Goal: Transaction & Acquisition: Book appointment/travel/reservation

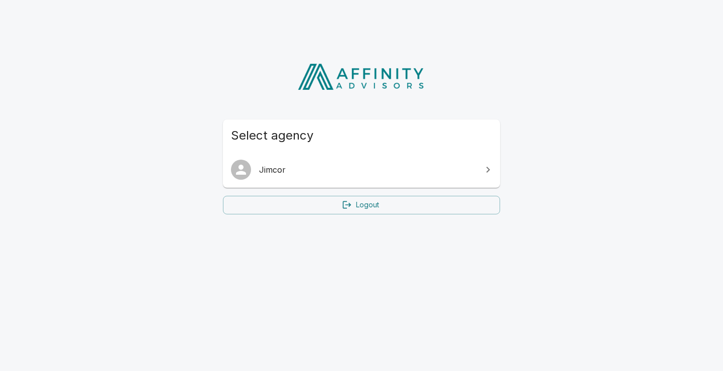
click at [283, 169] on span "Jimcor" at bounding box center [367, 170] width 217 height 12
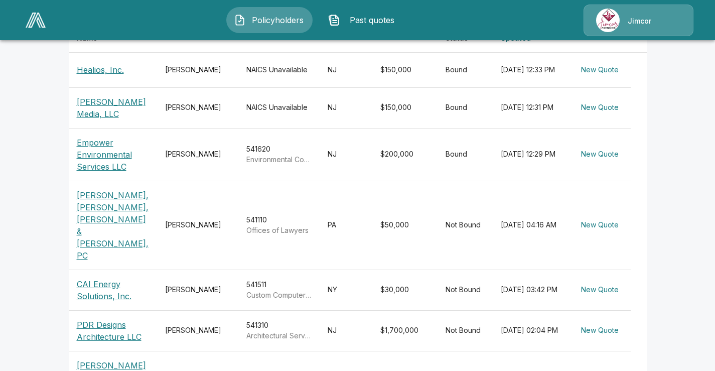
scroll to position [251, 0]
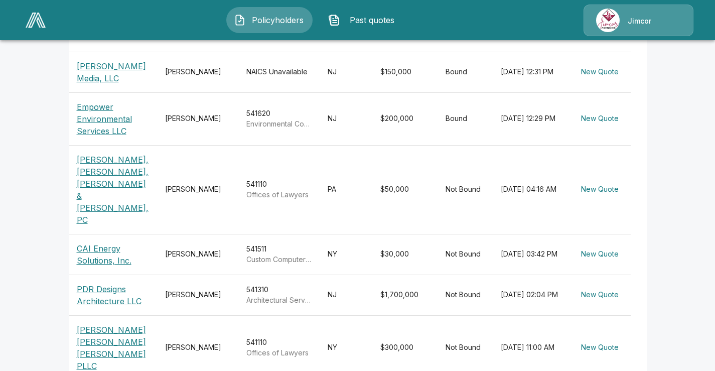
click at [96, 283] on p "PDR Designs Architecture LLC" at bounding box center [113, 295] width 72 height 24
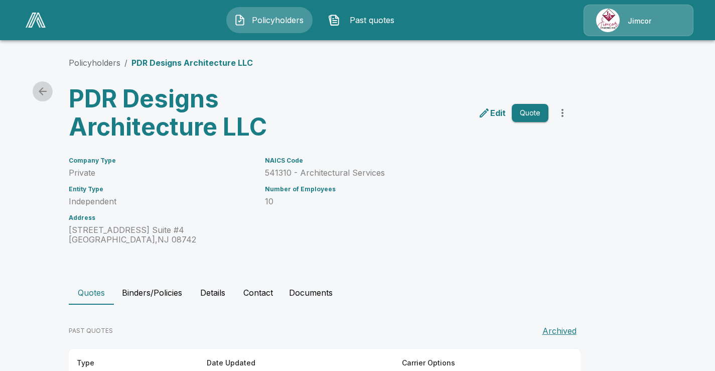
click at [45, 90] on icon "back" at bounding box center [43, 91] width 12 height 12
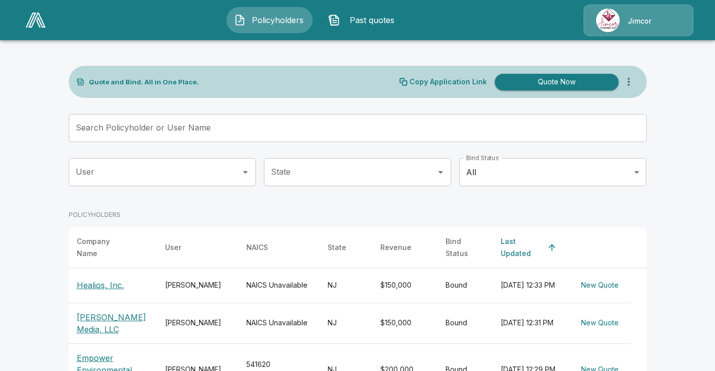
click at [207, 131] on input "Search Policyholder or User Name" at bounding box center [352, 128] width 567 height 28
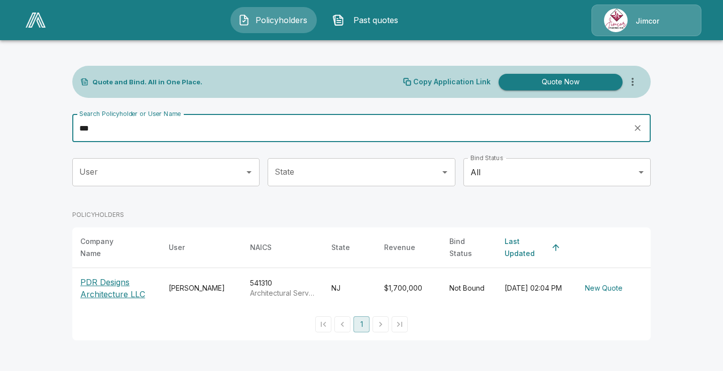
type input "***"
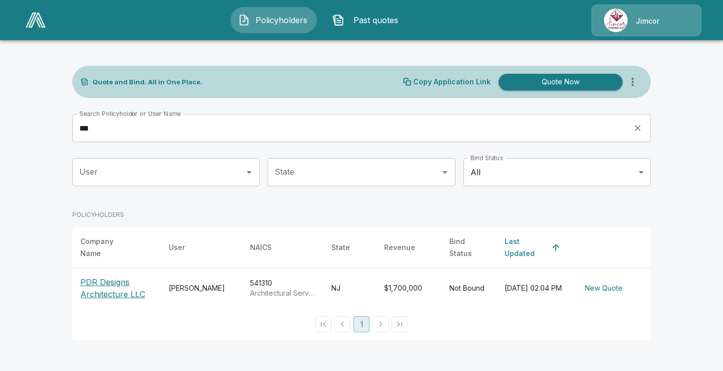
click at [117, 286] on p "PDR Designs Architecture LLC" at bounding box center [116, 288] width 72 height 24
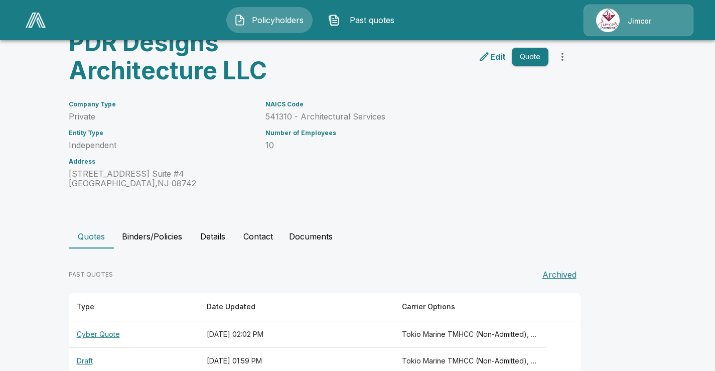
scroll to position [78, 0]
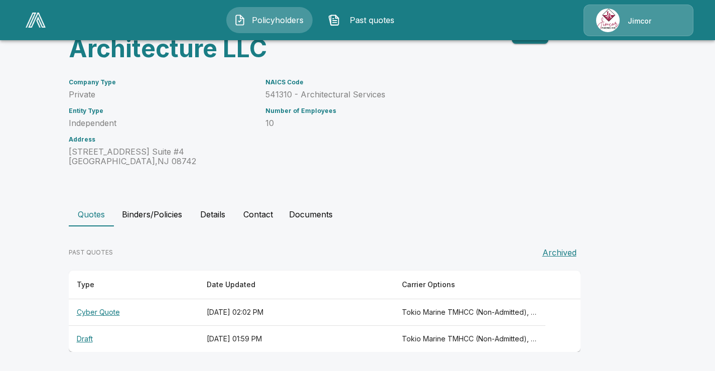
click at [93, 214] on button "Quotes" at bounding box center [91, 214] width 45 height 24
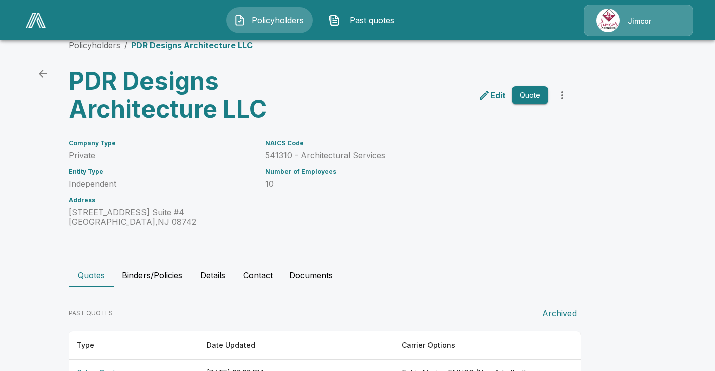
scroll to position [0, 0]
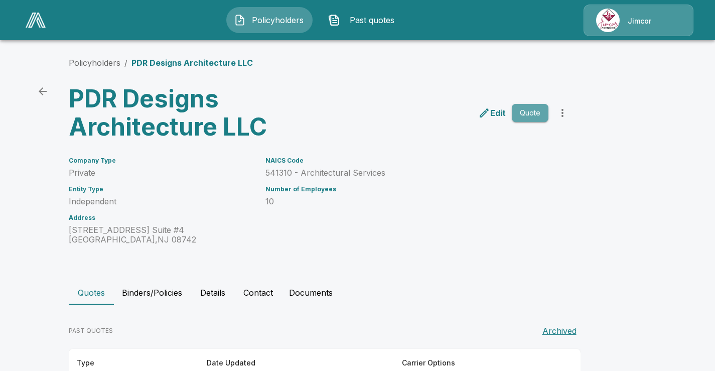
click at [535, 112] on button "Quote" at bounding box center [530, 113] width 37 height 19
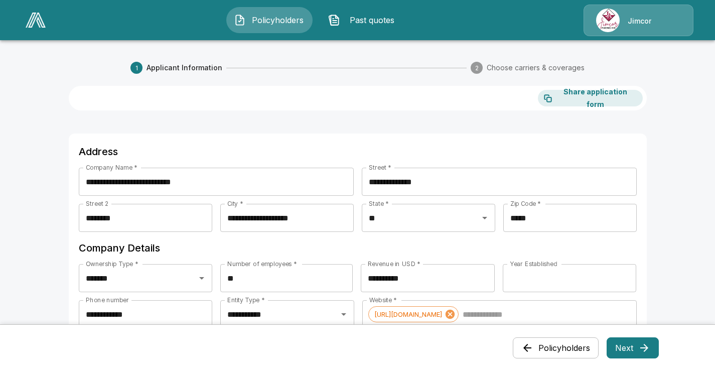
click at [372, 18] on span "Past quotes" at bounding box center [371, 20] width 55 height 12
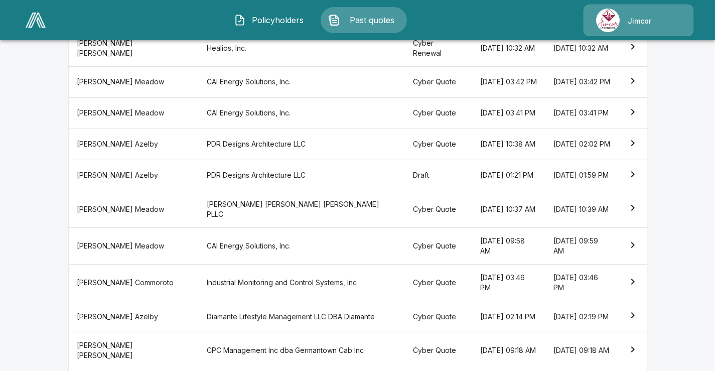
scroll to position [201, 0]
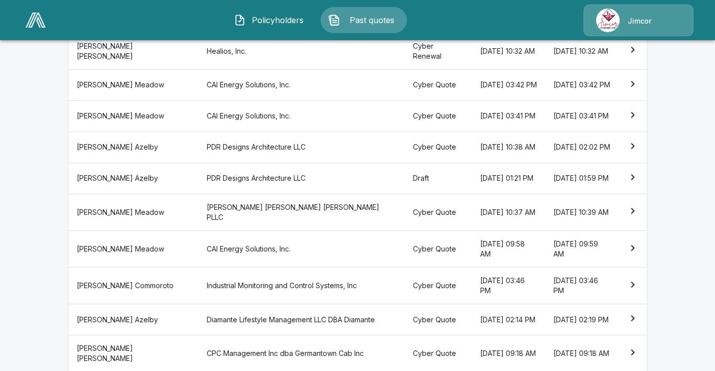
click at [635, 152] on icon "simple table" at bounding box center [633, 146] width 12 height 12
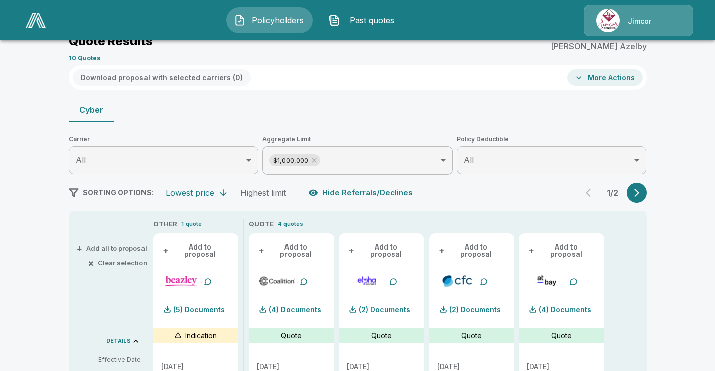
scroll to position [47, 0]
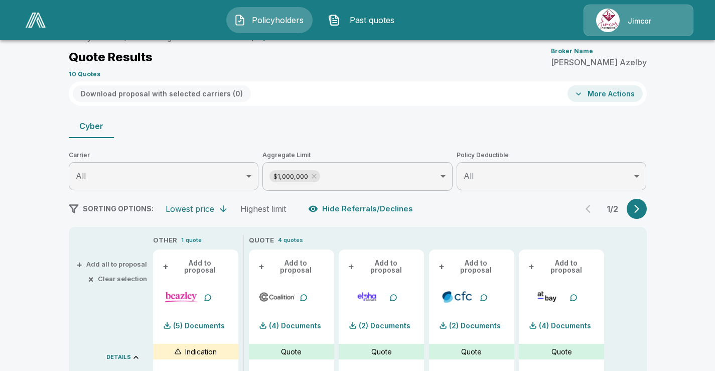
click at [370, 20] on span "Past quotes" at bounding box center [371, 20] width 55 height 12
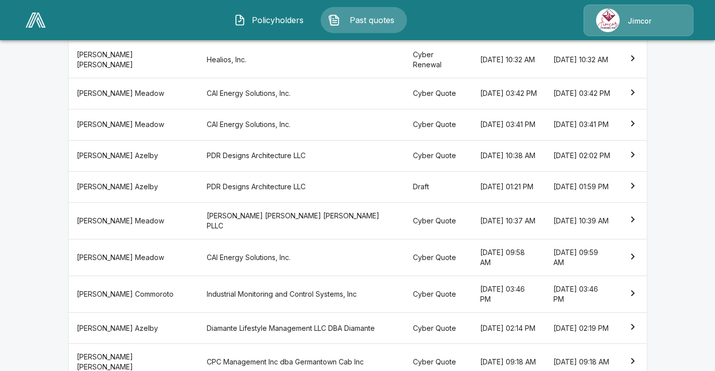
scroll to position [248, 0]
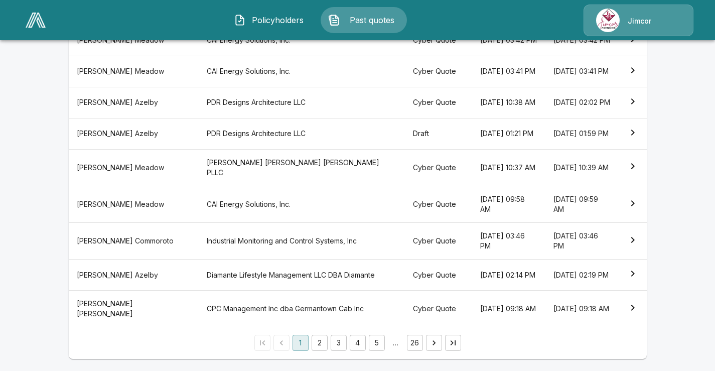
click at [637, 139] on icon "simple table" at bounding box center [633, 133] width 12 height 12
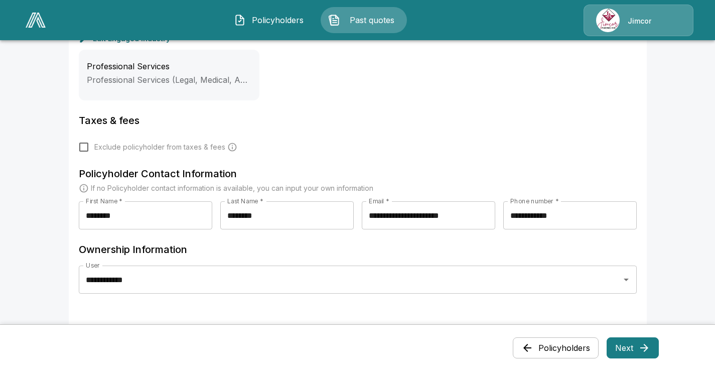
scroll to position [405, 0]
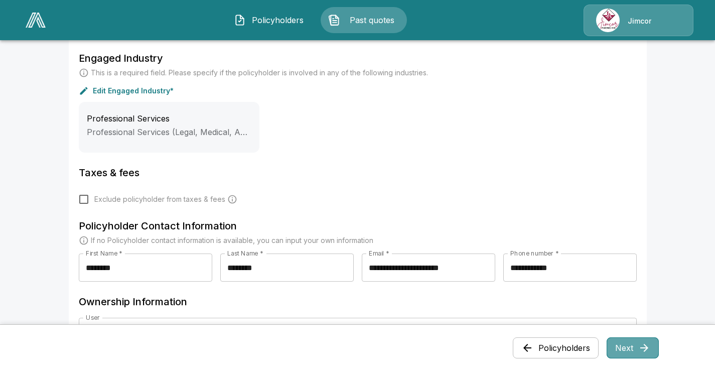
click at [632, 347] on button "Next" at bounding box center [633, 347] width 52 height 21
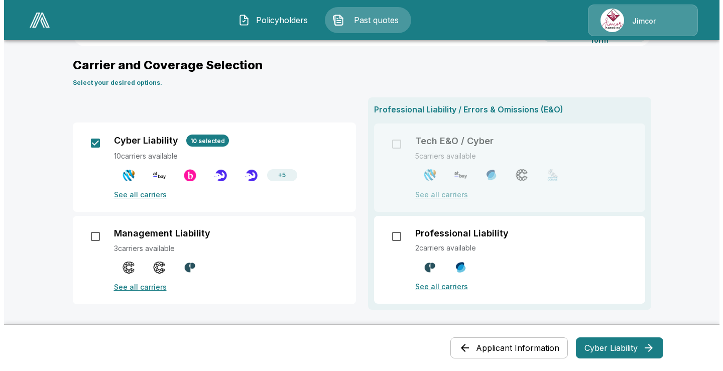
scroll to position [100, 0]
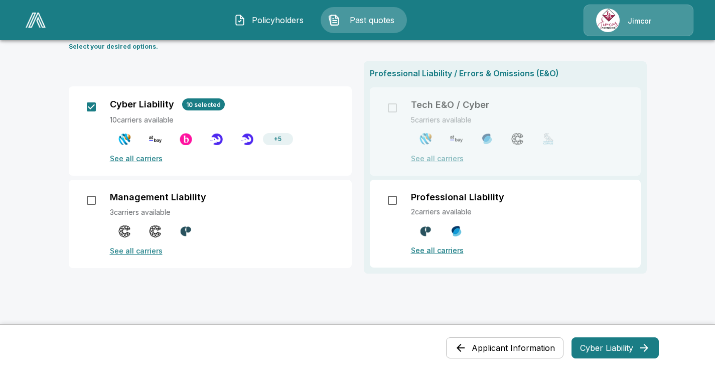
click at [442, 105] on div "Professional Liability / Errors & Omissions (E&O) Tech E&O / Cyber 5 carriers a…" at bounding box center [505, 167] width 283 height 212
click at [396, 111] on div "Professional Liability / Errors & Omissions (E&O) Tech E&O / Cyber 5 carriers a…" at bounding box center [505, 167] width 283 height 212
click at [155, 159] on p "See all carriers" at bounding box center [225, 158] width 230 height 11
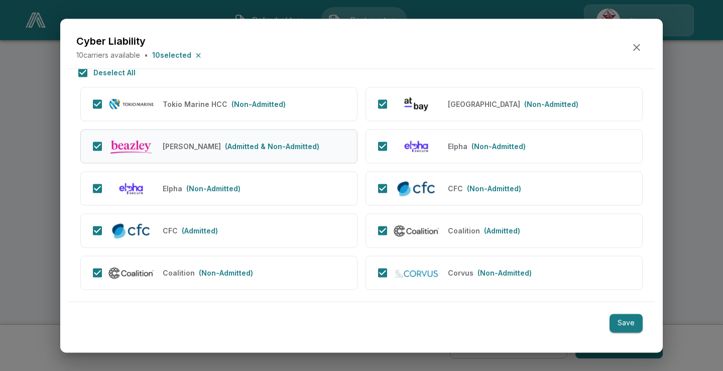
scroll to position [20, 0]
click at [510, 231] on p "(Admitted)" at bounding box center [502, 230] width 36 height 11
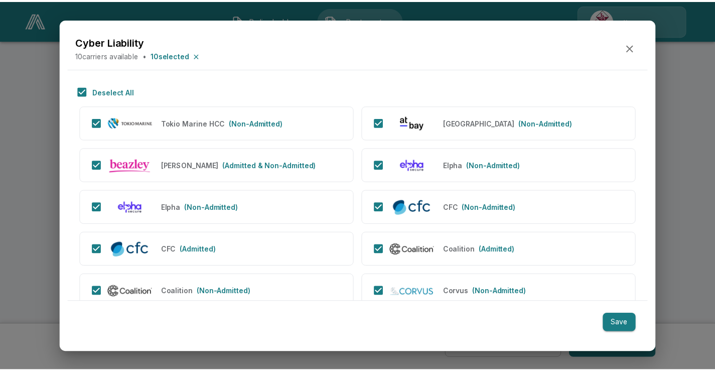
scroll to position [0, 0]
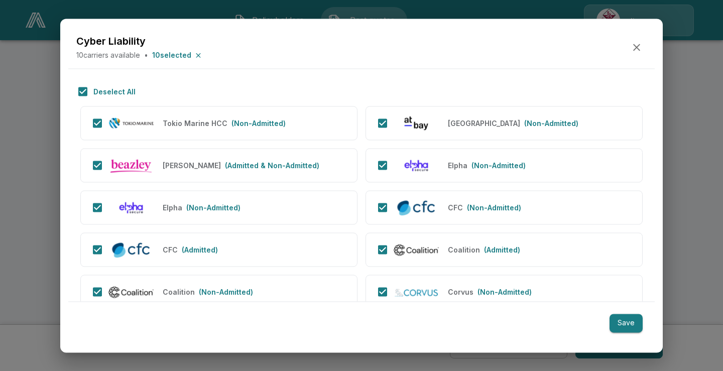
click at [629, 321] on button "Save" at bounding box center [625, 323] width 33 height 19
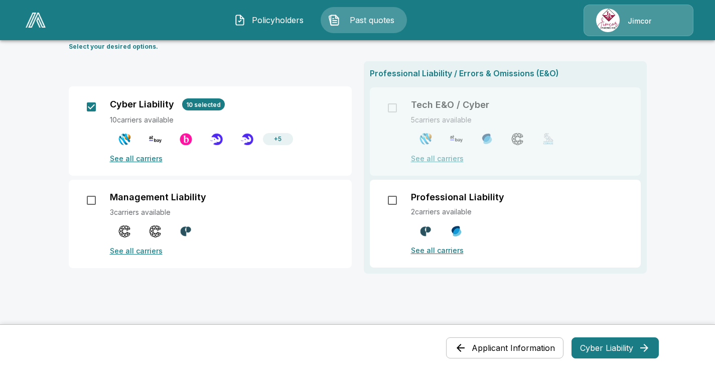
click at [689, 188] on main "Applicant Information 2 Choose carriers & coverages 3 Cyber Liability Share app…" at bounding box center [357, 166] width 715 height 532
click at [207, 102] on span "10 selected" at bounding box center [203, 105] width 43 height 8
click at [282, 139] on p "+ 5" at bounding box center [278, 139] width 8 height 9
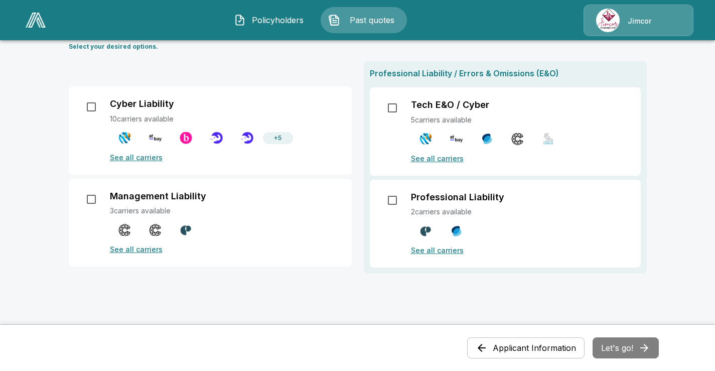
click at [282, 139] on p "+ 5" at bounding box center [278, 138] width 8 height 9
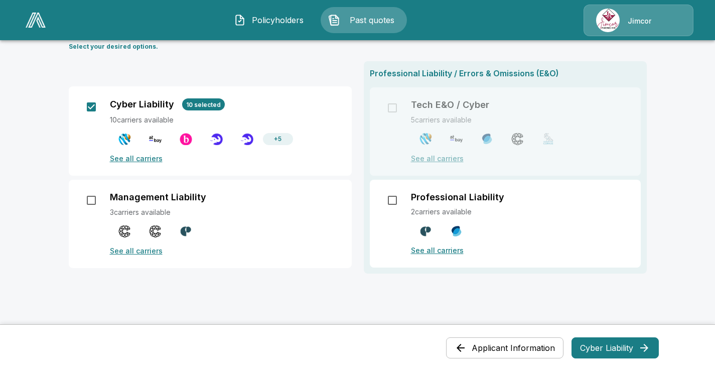
drag, startPoint x: 606, startPoint y: 348, endPoint x: 681, endPoint y: 346, distance: 74.3
click at [607, 348] on button "Cyber Liability" at bounding box center [615, 347] width 87 height 21
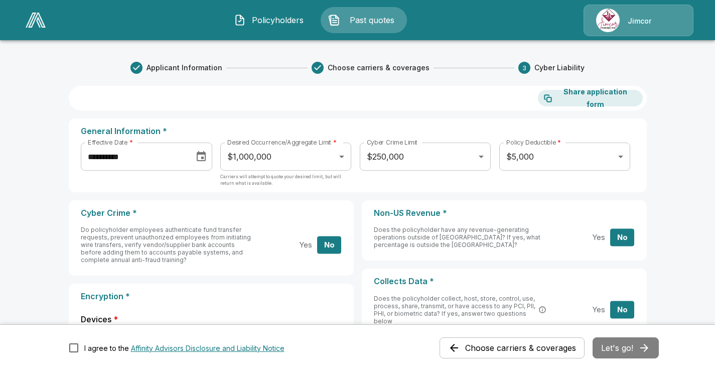
click at [271, 20] on span "Policyholders" at bounding box center [277, 20] width 55 height 12
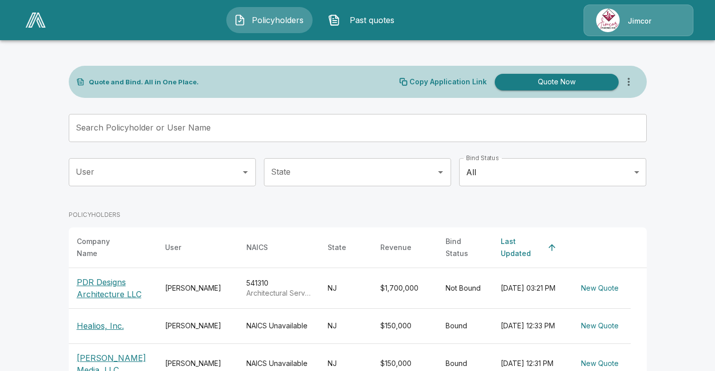
drag, startPoint x: 117, startPoint y: 129, endPoint x: 142, endPoint y: 129, distance: 24.6
click at [117, 129] on input "Search Policyholder or User Name" at bounding box center [352, 128] width 567 height 28
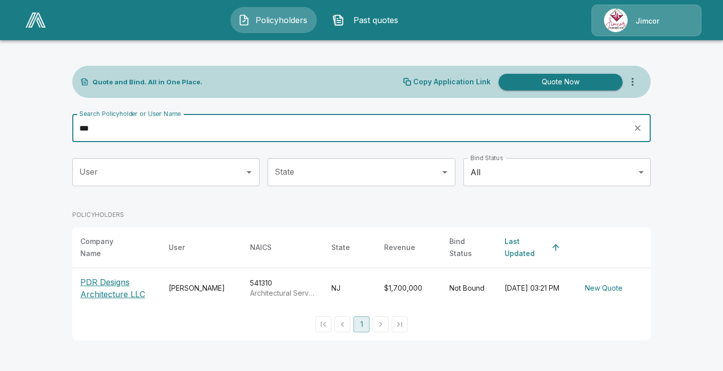
type input "***"
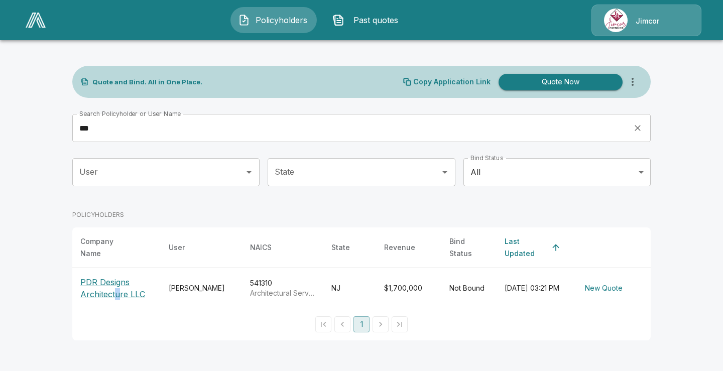
drag, startPoint x: 119, startPoint y: 288, endPoint x: 113, endPoint y: 284, distance: 7.2
click at [113, 284] on p "PDR Designs Architecture LLC" at bounding box center [116, 288] width 72 height 24
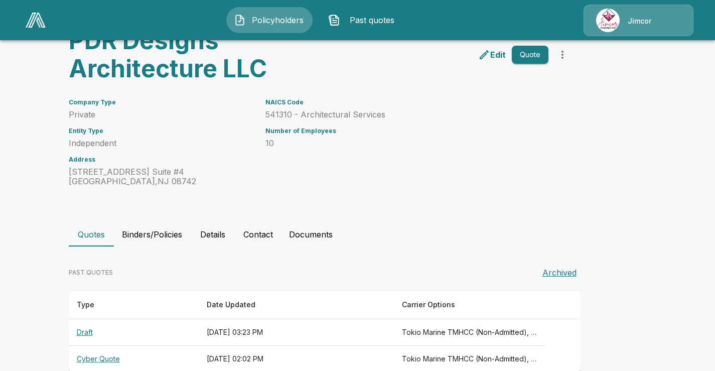
scroll to position [78, 0]
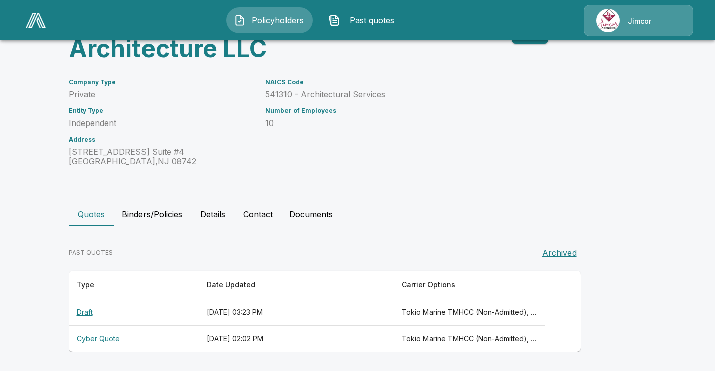
click at [218, 213] on button "Details" at bounding box center [212, 214] width 45 height 24
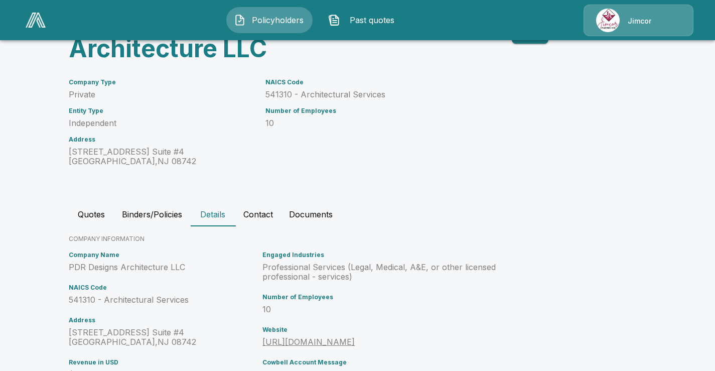
click at [156, 215] on button "Binders/Policies" at bounding box center [152, 214] width 76 height 24
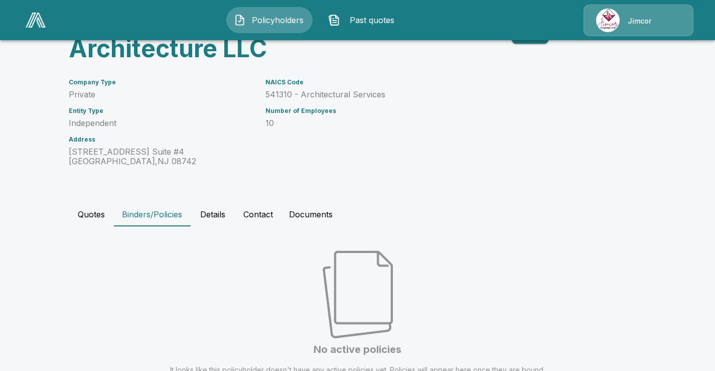
click at [96, 216] on button "Quotes" at bounding box center [91, 214] width 45 height 24
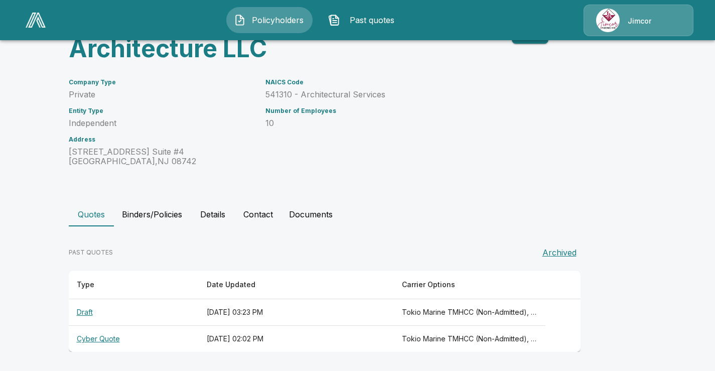
click at [88, 317] on th "Draft" at bounding box center [134, 312] width 130 height 27
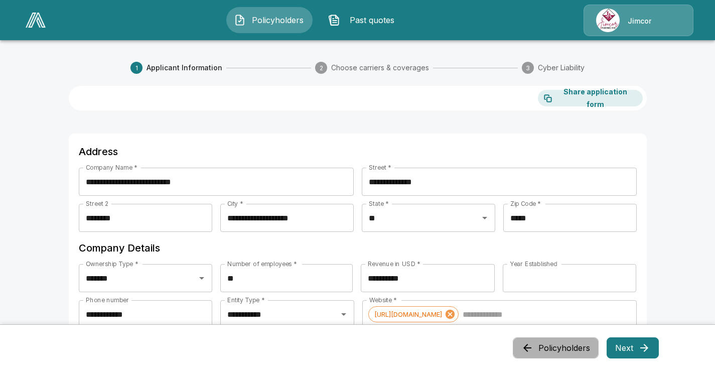
click at [555, 349] on button "Policyholders" at bounding box center [556, 347] width 86 height 21
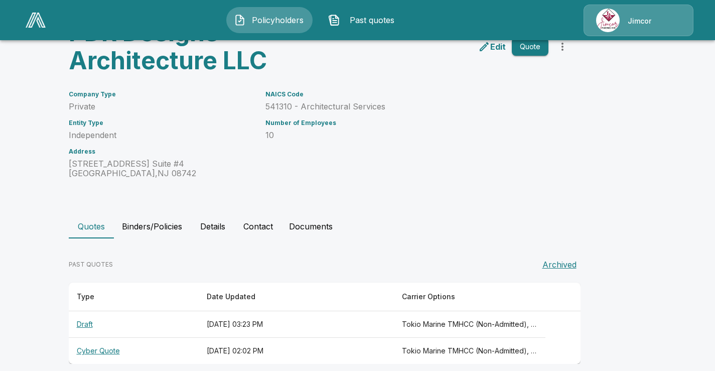
scroll to position [78, 0]
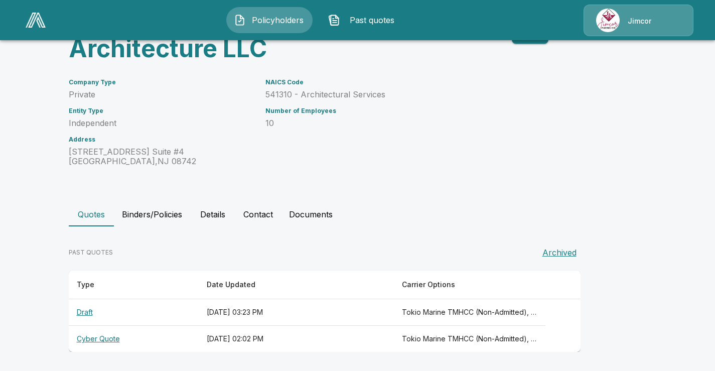
click at [102, 340] on th "Cyber Quote" at bounding box center [134, 339] width 130 height 27
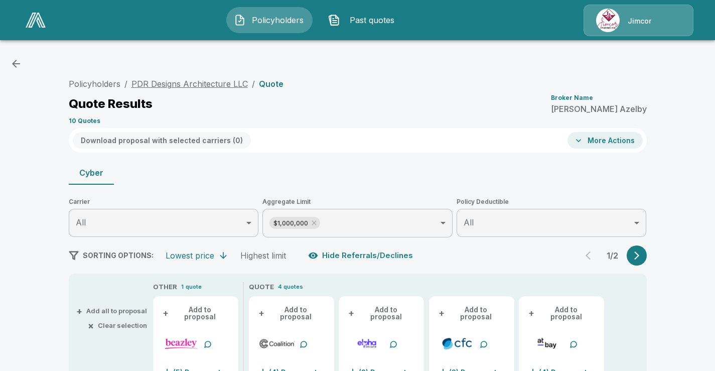
click at [168, 85] on link "PDR Designs Architecture LLC" at bounding box center [190, 84] width 116 height 10
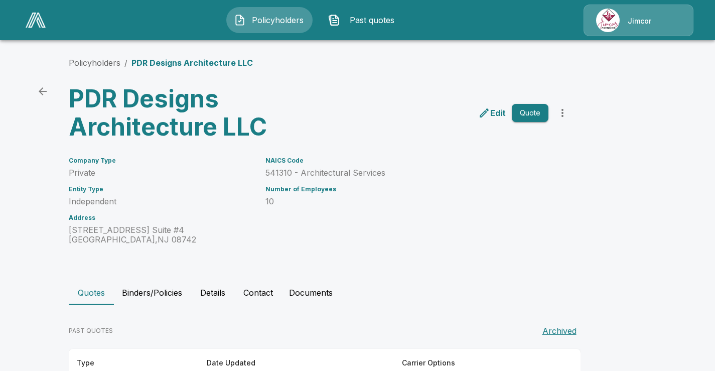
click at [565, 112] on icon "more" at bounding box center [563, 113] width 12 height 12
click at [501, 114] on p "Edit" at bounding box center [498, 113] width 16 height 12
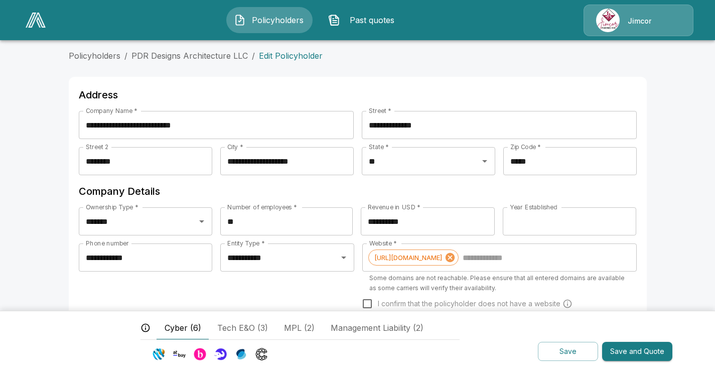
click at [173, 327] on span "Cyber (6)" at bounding box center [183, 328] width 37 height 12
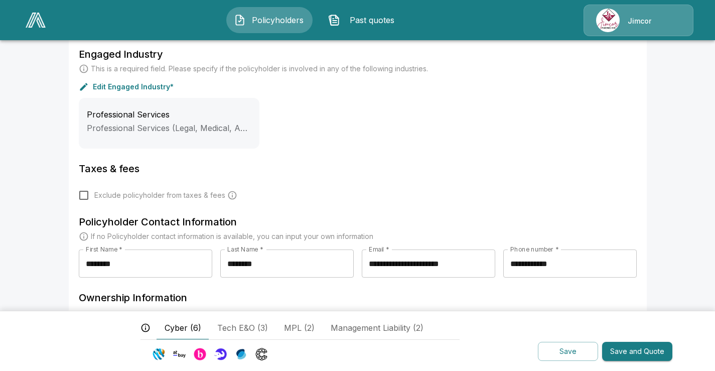
scroll to position [402, 0]
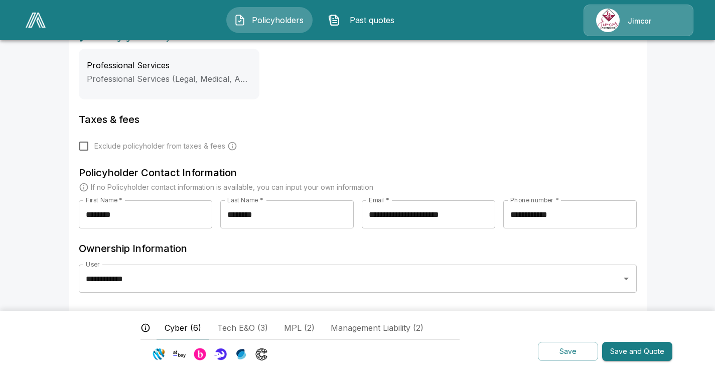
click at [238, 328] on span "Tech E&O (3)" at bounding box center [242, 328] width 51 height 12
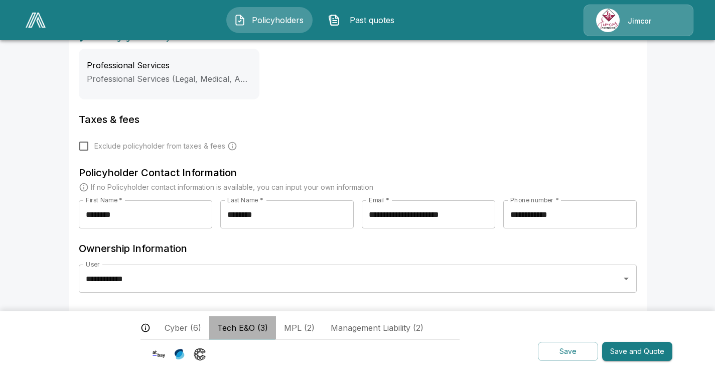
click at [246, 330] on span "Tech E&O (3)" at bounding box center [242, 328] width 51 height 12
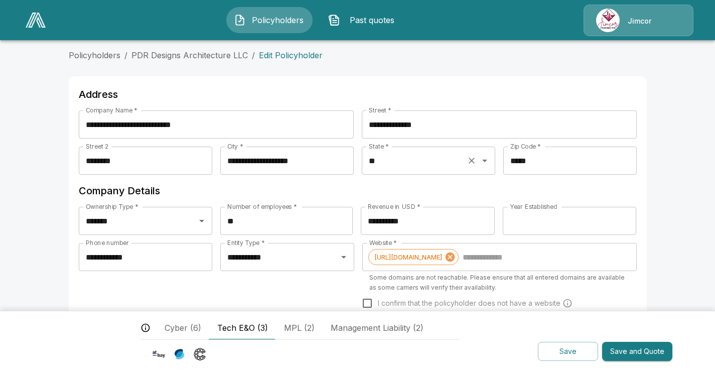
scroll to position [0, 0]
click at [182, 328] on span "Cyber (6)" at bounding box center [183, 328] width 37 height 12
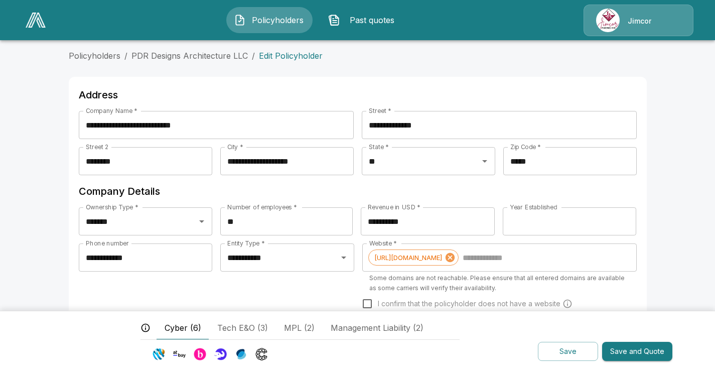
click at [174, 328] on span "Cyber (6)" at bounding box center [183, 328] width 37 height 12
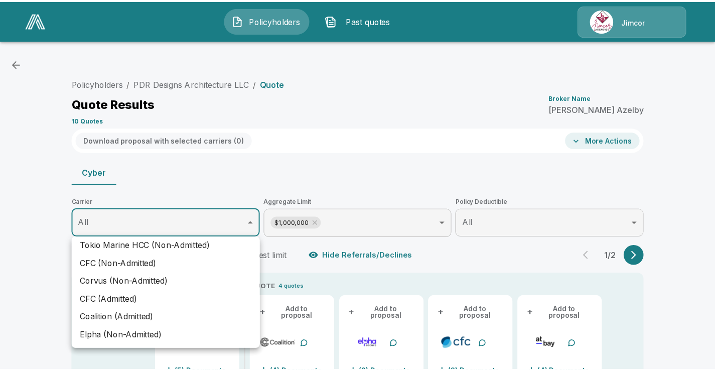
scroll to position [49, 0]
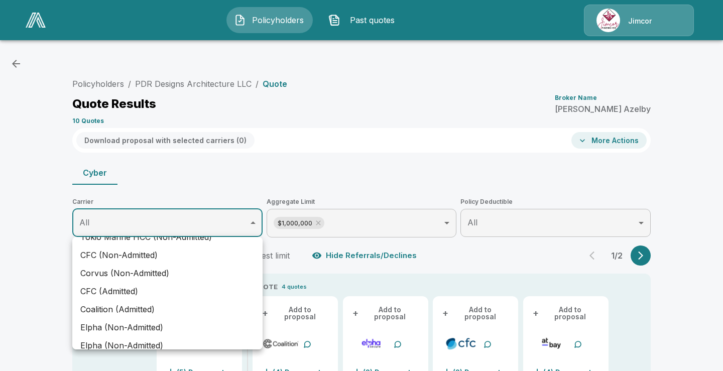
click at [143, 310] on li "Coalition (Admitted)" at bounding box center [167, 309] width 190 height 18
type input "**********"
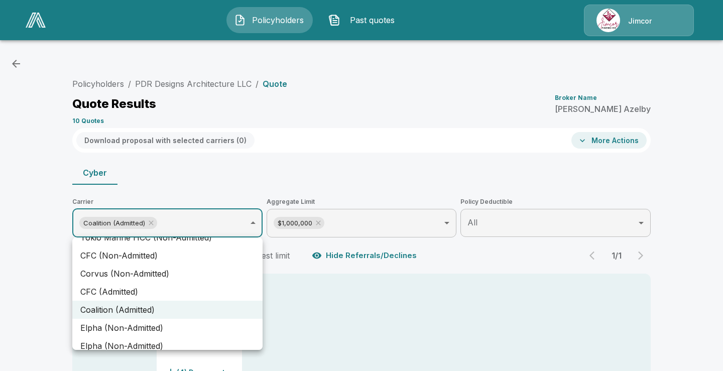
click at [391, 331] on div at bounding box center [361, 185] width 723 height 371
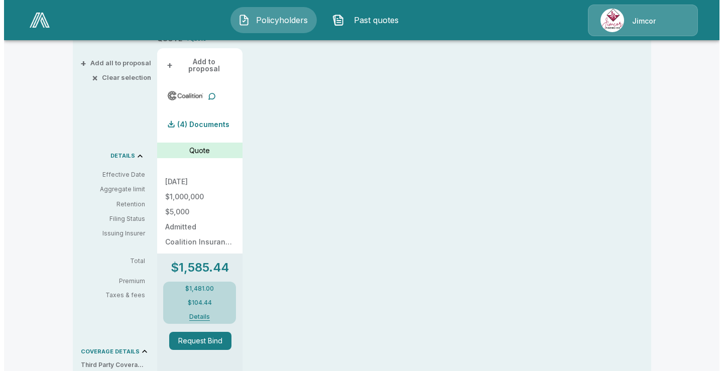
scroll to position [251, 0]
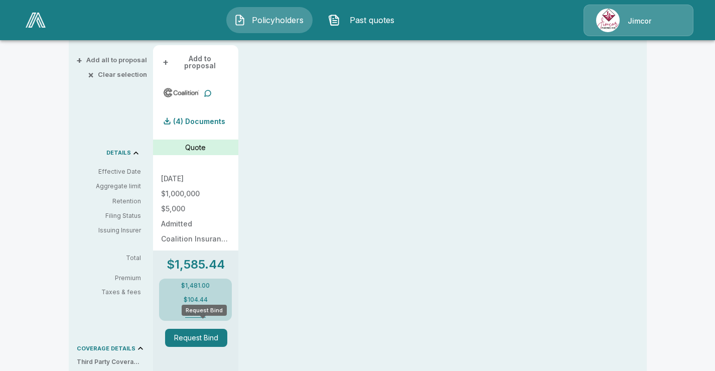
click at [193, 332] on button "Request Bind" at bounding box center [196, 338] width 62 height 18
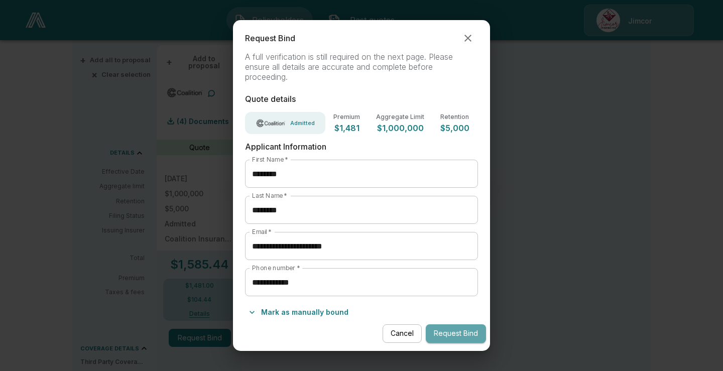
click at [461, 334] on button "Request Bind" at bounding box center [456, 333] width 60 height 19
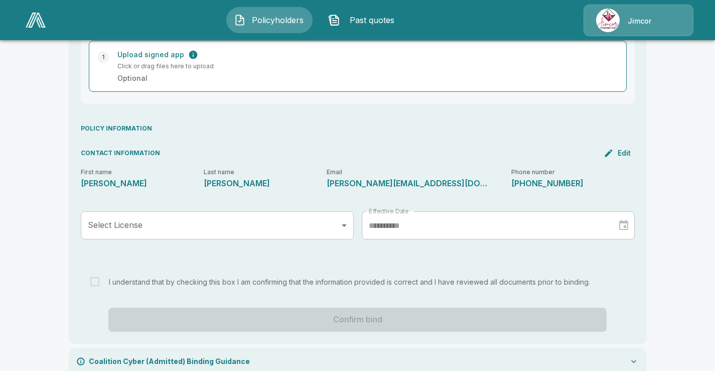
scroll to position [257, 0]
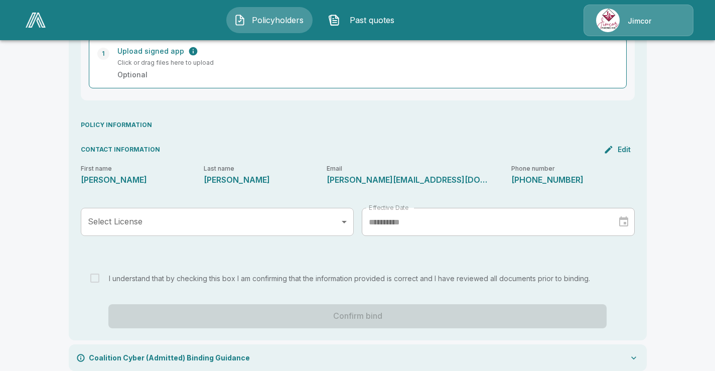
click at [626, 214] on div at bounding box center [621, 222] width 14 height 16
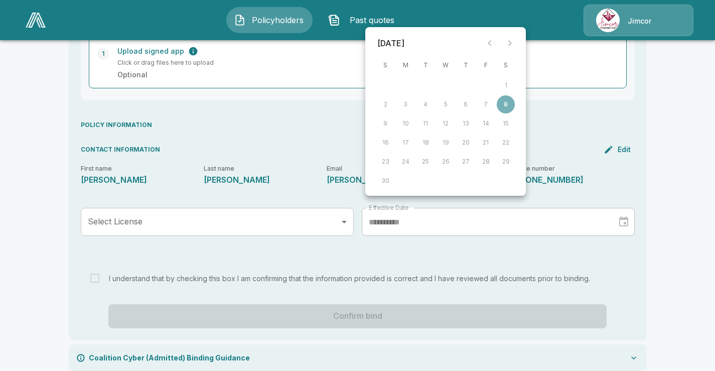
click at [626, 214] on div at bounding box center [621, 222] width 14 height 16
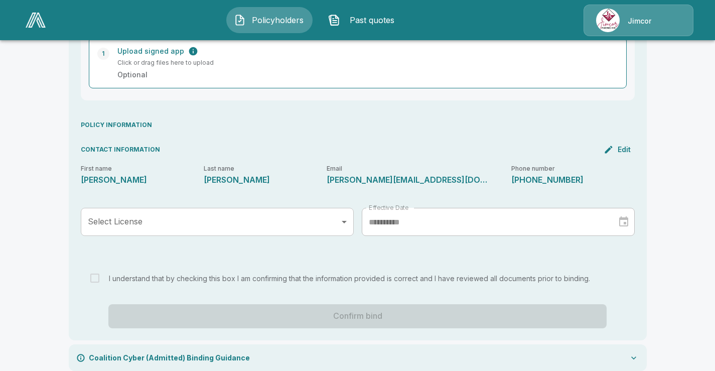
click at [626, 214] on div at bounding box center [621, 222] width 14 height 16
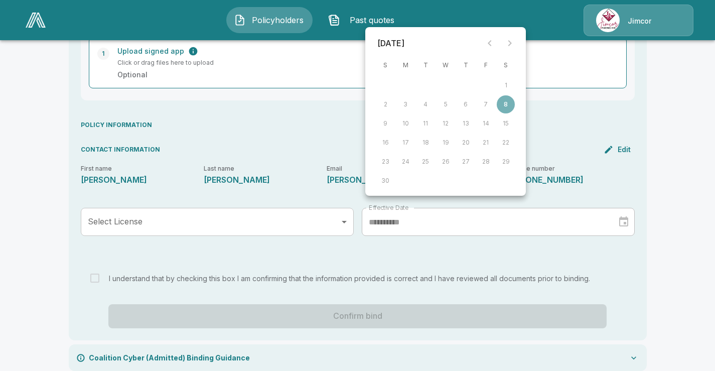
click at [493, 44] on div at bounding box center [500, 43] width 40 height 20
click at [491, 43] on div at bounding box center [500, 43] width 40 height 20
click at [488, 43] on div at bounding box center [500, 43] width 40 height 20
click at [489, 43] on div at bounding box center [500, 43] width 40 height 20
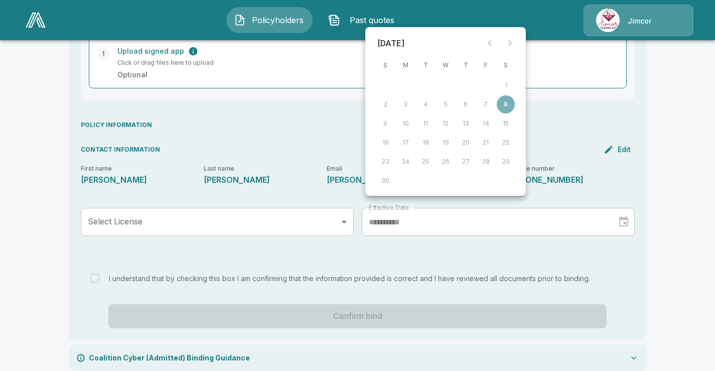
click at [489, 43] on div at bounding box center [500, 43] width 40 height 20
drag, startPoint x: 489, startPoint y: 43, endPoint x: 498, endPoint y: 70, distance: 28.9
click at [490, 51] on div at bounding box center [500, 43] width 40 height 20
click at [694, 206] on div "**********" at bounding box center [357, 87] width 715 height 592
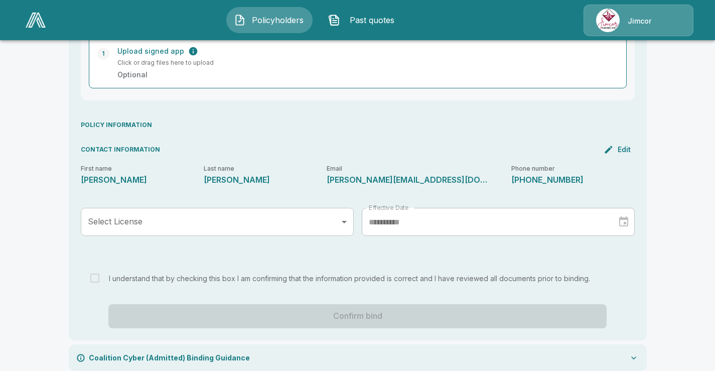
click at [645, 344] on div "Coalition Cyber (Admitted) Binding Guidance" at bounding box center [358, 357] width 578 height 27
click at [637, 356] on icon at bounding box center [634, 357] width 5 height 3
click at [638, 353] on icon at bounding box center [634, 358] width 10 height 10
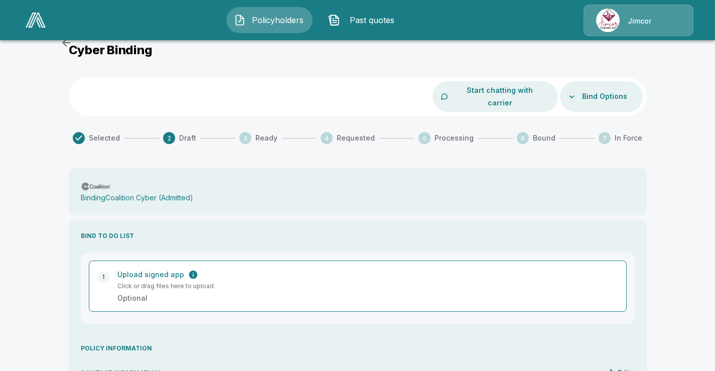
scroll to position [0, 0]
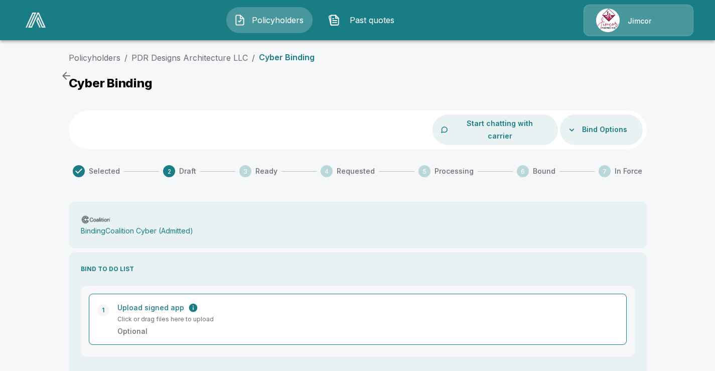
click at [589, 122] on button "Bind Options" at bounding box center [604, 129] width 53 height 19
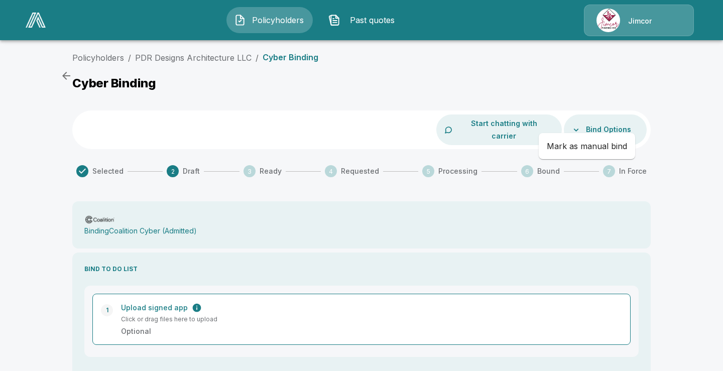
click at [644, 89] on div at bounding box center [361, 185] width 723 height 371
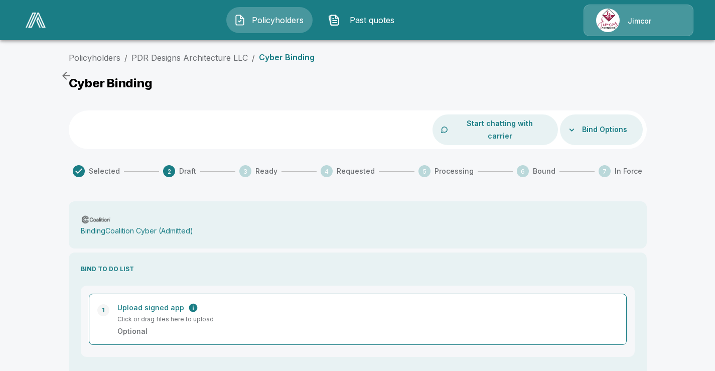
click at [585, 124] on button "Bind Options" at bounding box center [604, 129] width 53 height 19
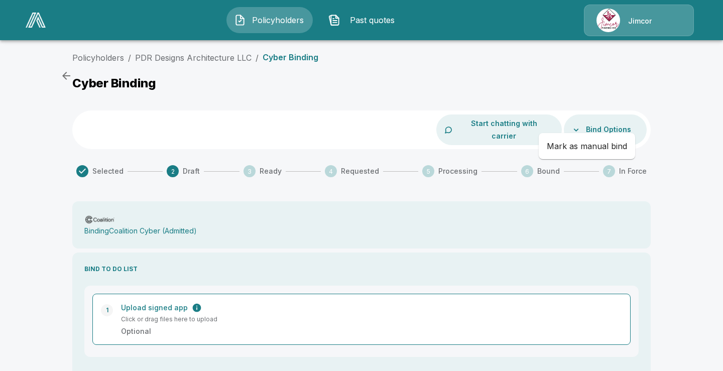
click at [584, 80] on div at bounding box center [361, 185] width 723 height 371
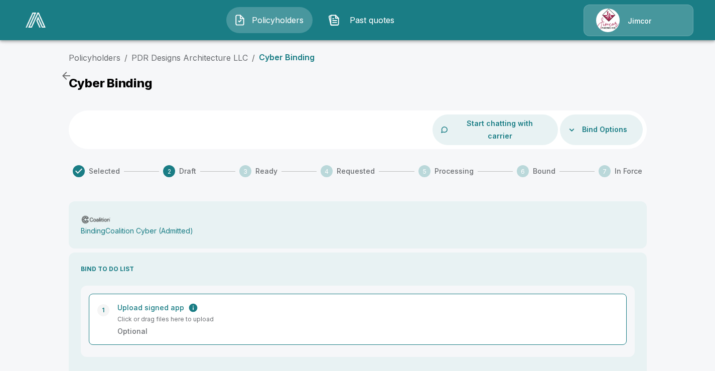
click at [280, 55] on p "Cyber Binding" at bounding box center [287, 58] width 56 height 10
click at [229, 57] on link "PDR Designs Architecture LLC" at bounding box center [190, 58] width 116 height 10
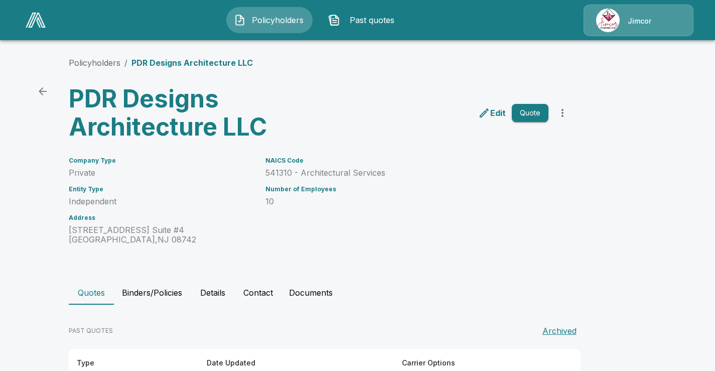
click at [402, 144] on div "Policyholders / PDR Designs Architecture LLC PDR Designs Architecture LLC Edit …" at bounding box center [358, 244] width 602 height 412
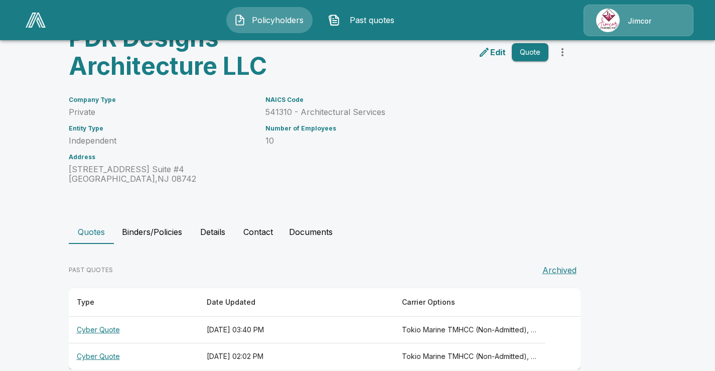
scroll to position [78, 0]
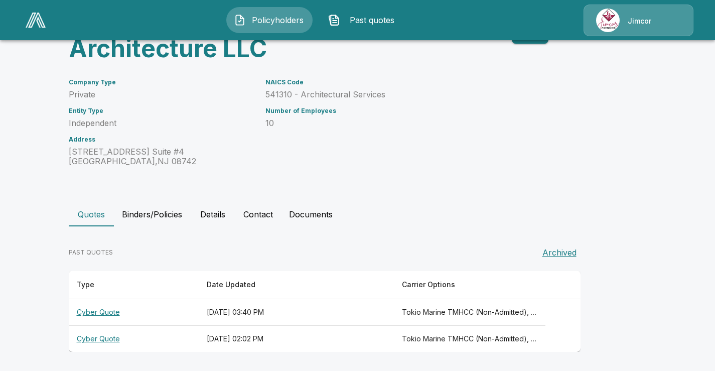
click at [92, 215] on button "Quotes" at bounding box center [91, 214] width 45 height 24
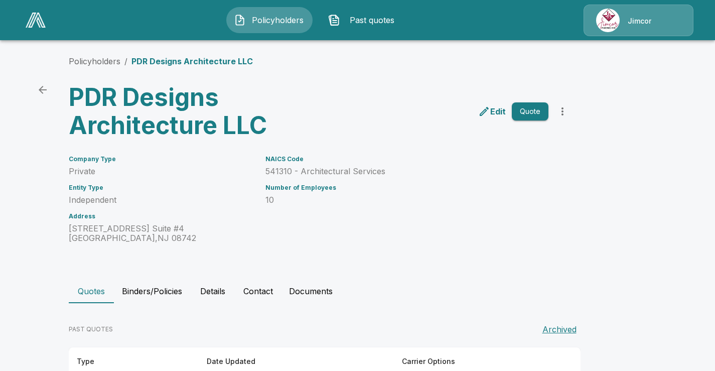
scroll to position [0, 0]
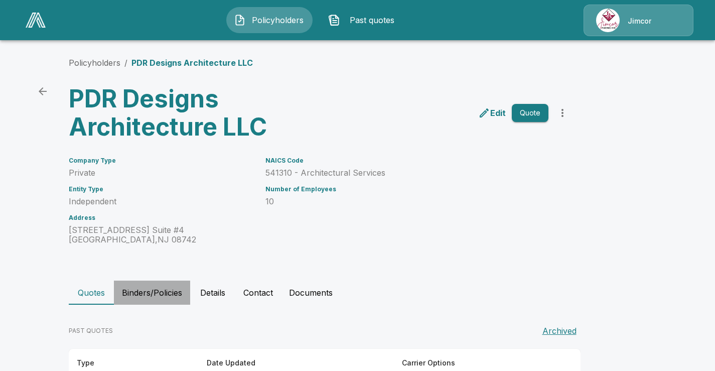
click at [177, 293] on button "Binders/Policies" at bounding box center [152, 293] width 76 height 24
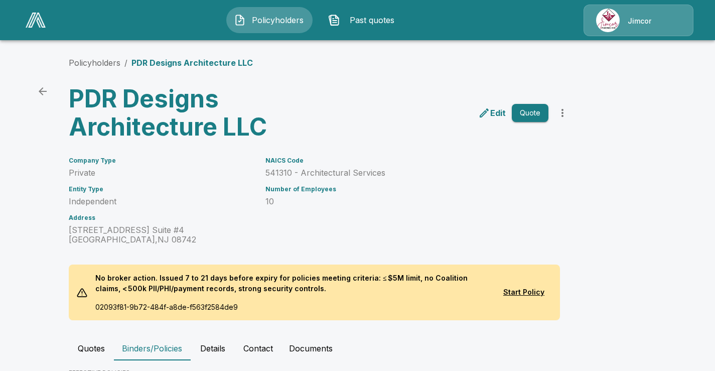
click at [436, 215] on div "NAICS Code 541310 - Architectural Services Number of Employees 10" at bounding box center [401, 194] width 295 height 99
click at [219, 349] on button "Details" at bounding box center [212, 348] width 45 height 24
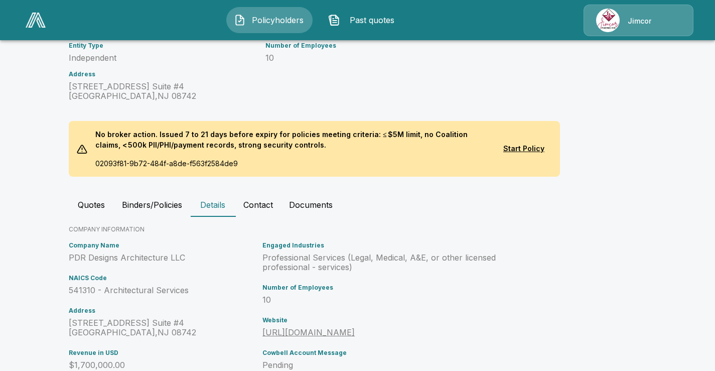
scroll to position [201, 0]
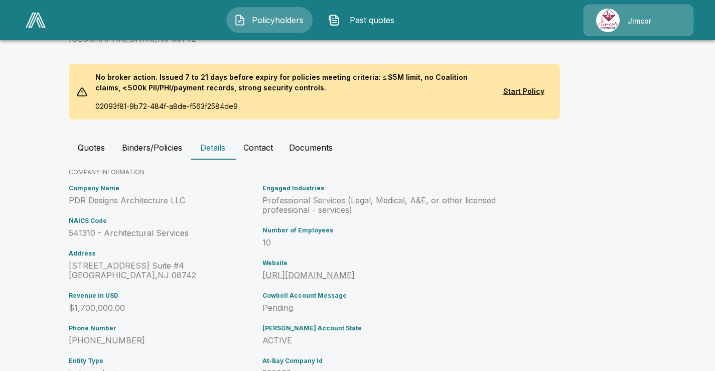
click at [88, 149] on button "Quotes" at bounding box center [91, 148] width 45 height 24
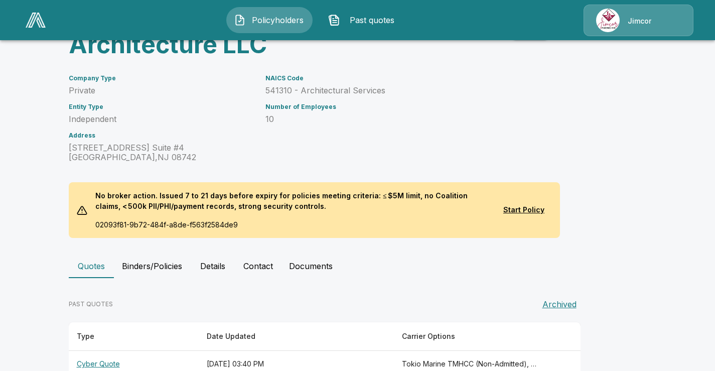
scroll to position [134, 0]
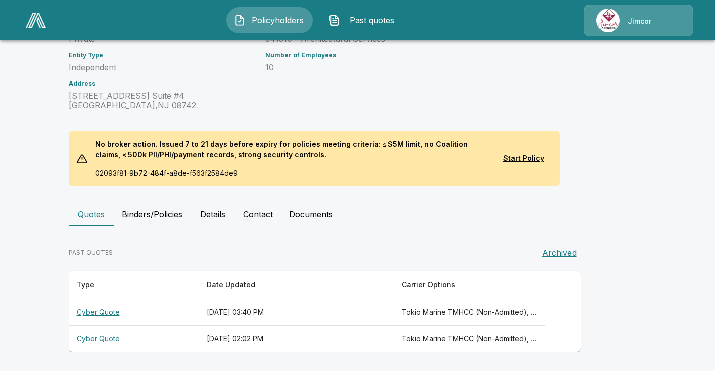
click at [674, 223] on main "Policyholders / PDR Designs Architecture LLC PDR Designs Architecture LLC Edit …" at bounding box center [357, 118] width 715 height 505
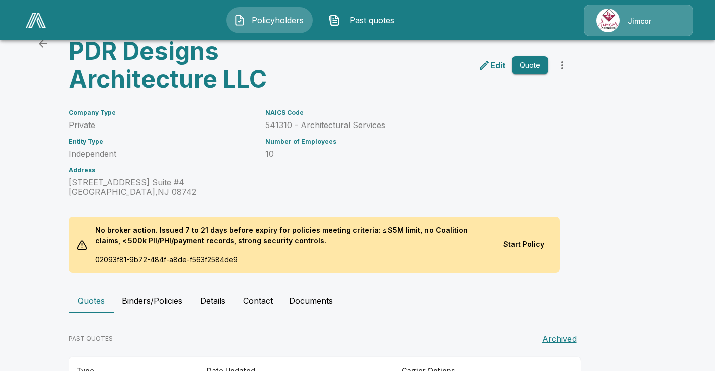
scroll to position [0, 0]
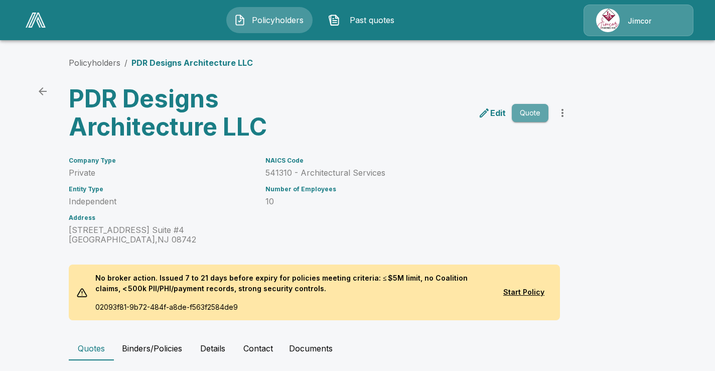
click at [534, 113] on button "Quote" at bounding box center [530, 113] width 37 height 19
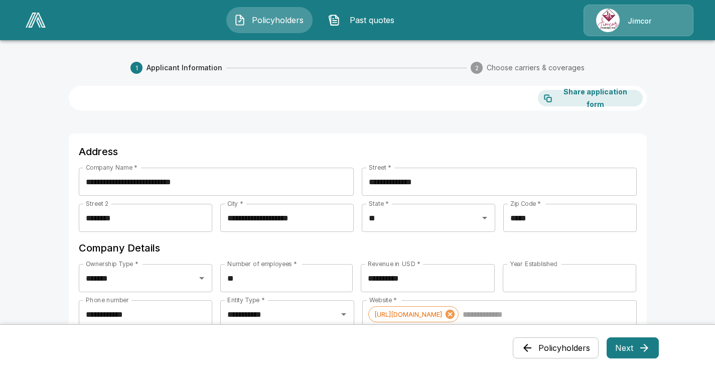
click at [522, 67] on span "Choose carriers & coverages" at bounding box center [536, 68] width 98 height 10
click at [208, 68] on span "Applicant Information" at bounding box center [185, 68] width 76 height 10
click at [269, 17] on span "Policyholders" at bounding box center [277, 20] width 55 height 12
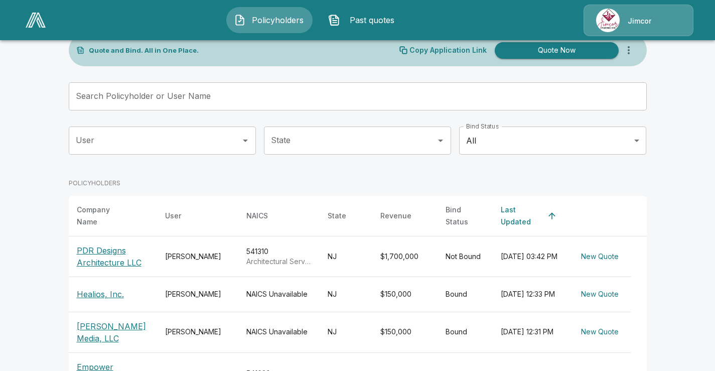
scroll to position [100, 0]
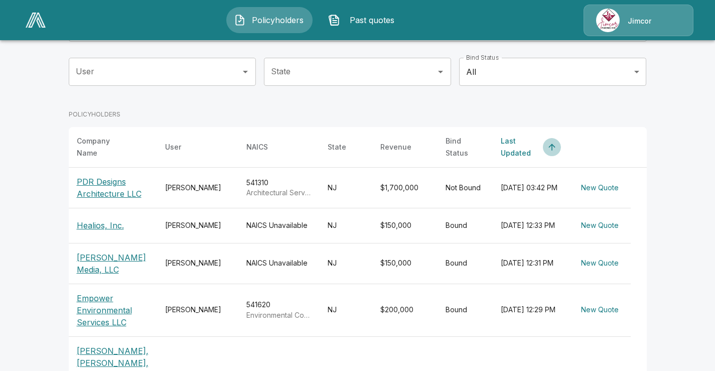
click at [552, 143] on icon "simple table" at bounding box center [552, 147] width 10 height 10
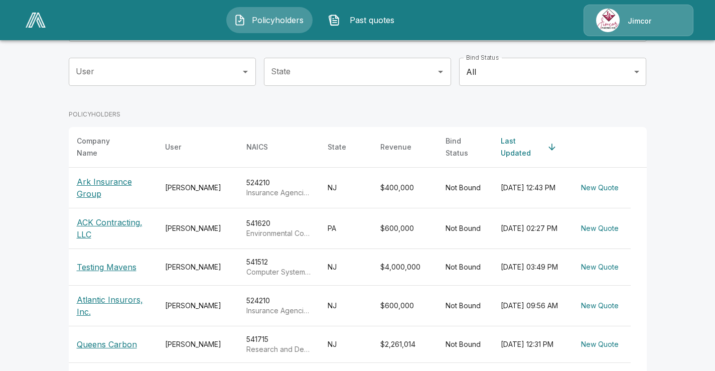
click at [553, 144] on icon "simple table" at bounding box center [552, 147] width 10 height 10
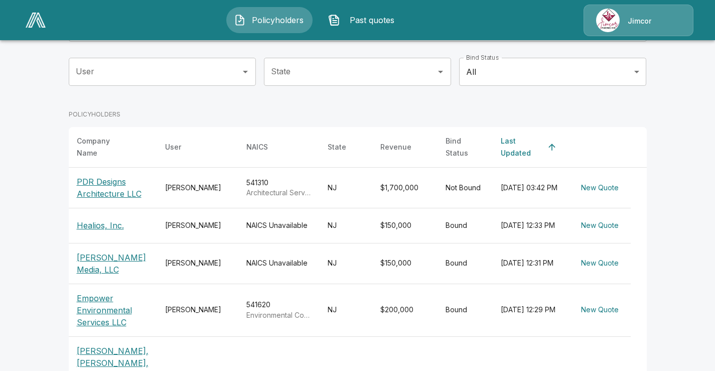
click at [106, 186] on p "PDR Designs Architecture LLC" at bounding box center [113, 188] width 72 height 24
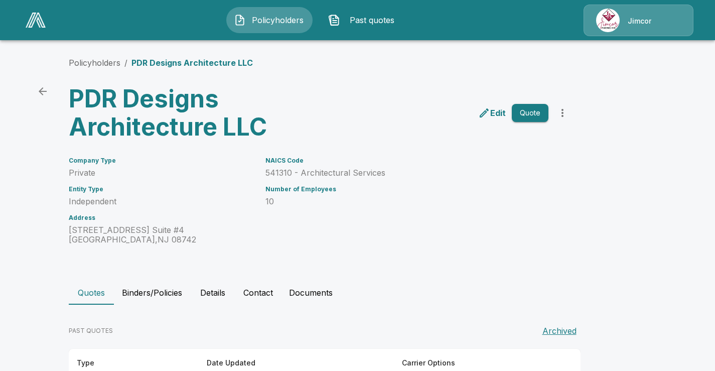
click at [635, 20] on div "Jimcor" at bounding box center [639, 21] width 110 height 32
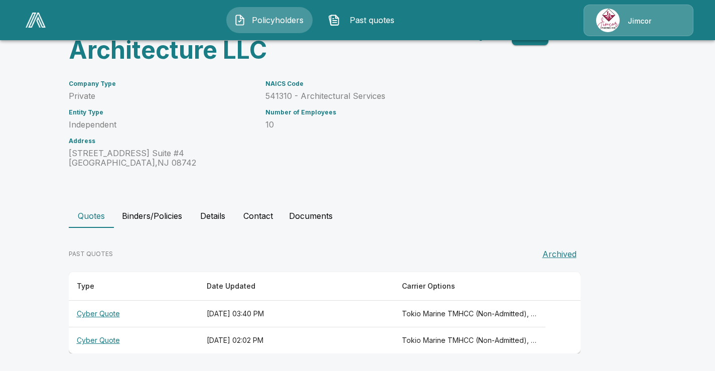
scroll to position [78, 0]
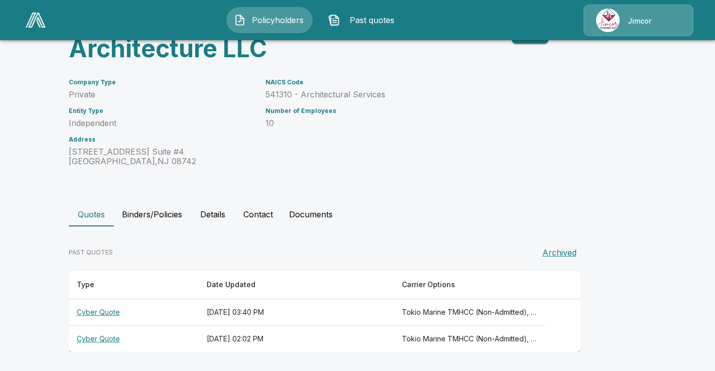
click at [324, 212] on button "Documents" at bounding box center [311, 214] width 60 height 24
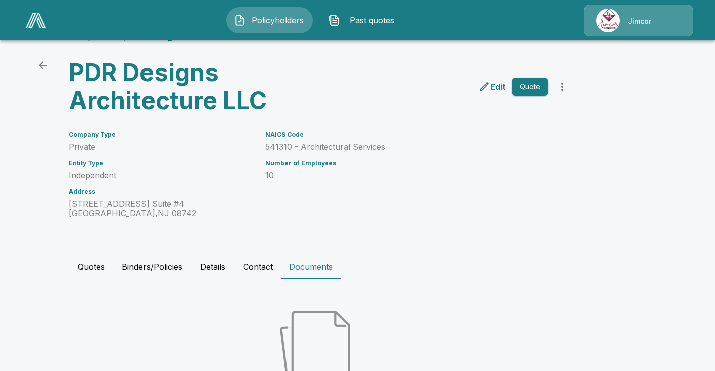
scroll to position [0, 0]
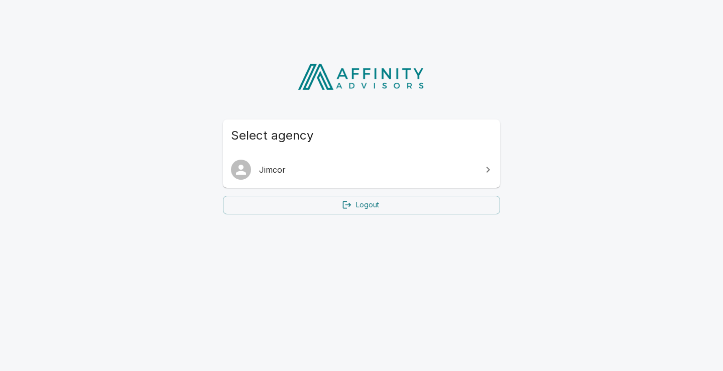
click at [272, 166] on span "Jimcor" at bounding box center [367, 170] width 217 height 12
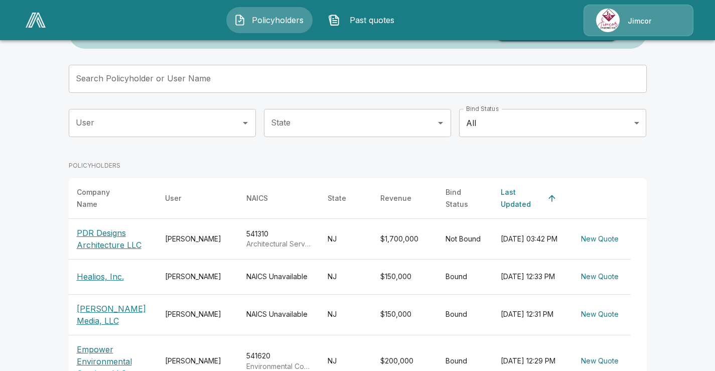
scroll to position [50, 0]
click at [97, 228] on p "PDR Designs Architecture LLC" at bounding box center [113, 238] width 72 height 24
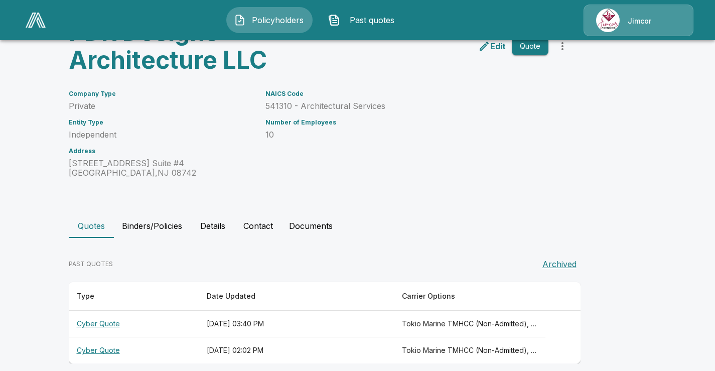
scroll to position [78, 0]
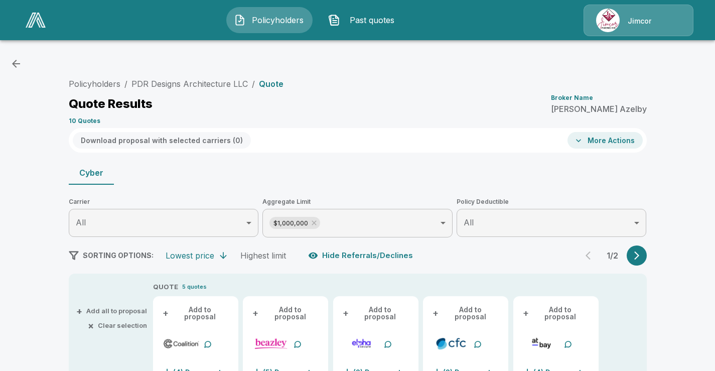
click at [441, 102] on div "Quote Results Broker Name Renee Azelby" at bounding box center [358, 104] width 578 height 18
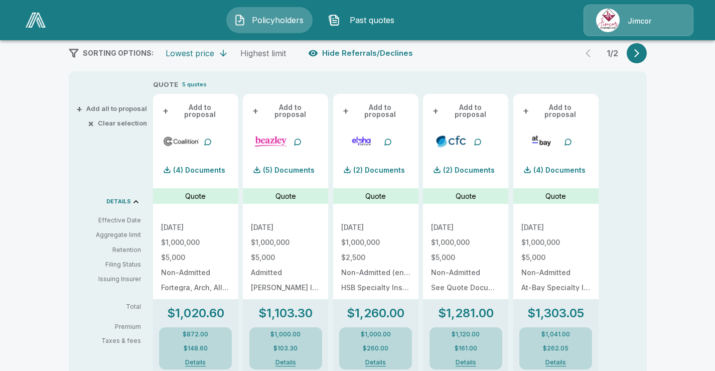
scroll to position [197, 0]
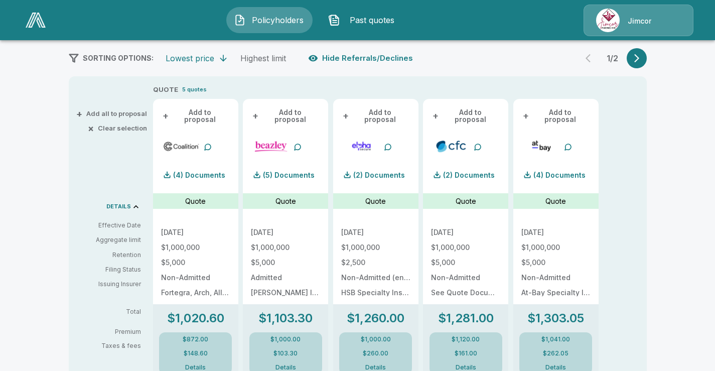
click at [640, 59] on icon "button" at bounding box center [637, 58] width 10 height 10
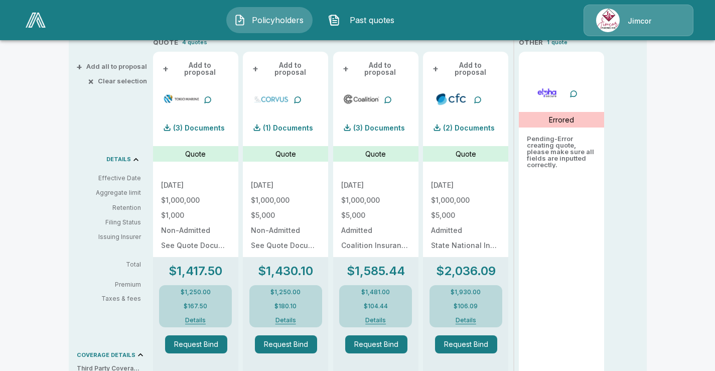
scroll to position [248, 0]
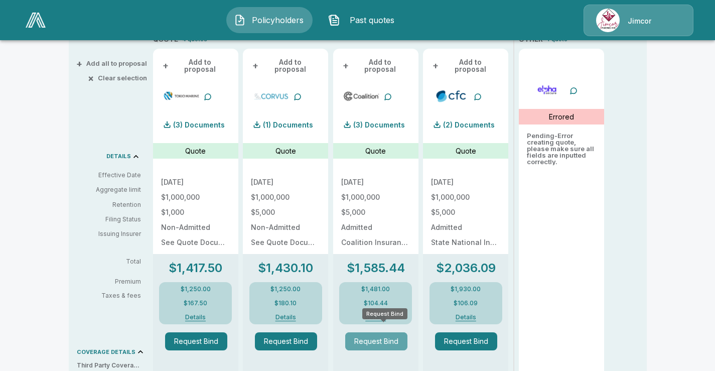
click at [383, 338] on button "Request Bind" at bounding box center [376, 341] width 62 height 18
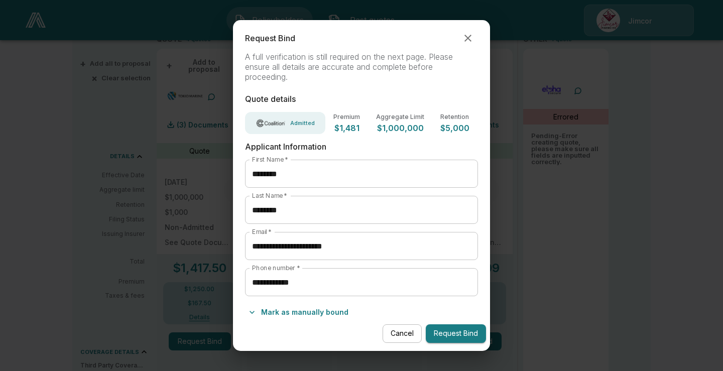
click at [456, 333] on button "Request Bind" at bounding box center [456, 333] width 60 height 19
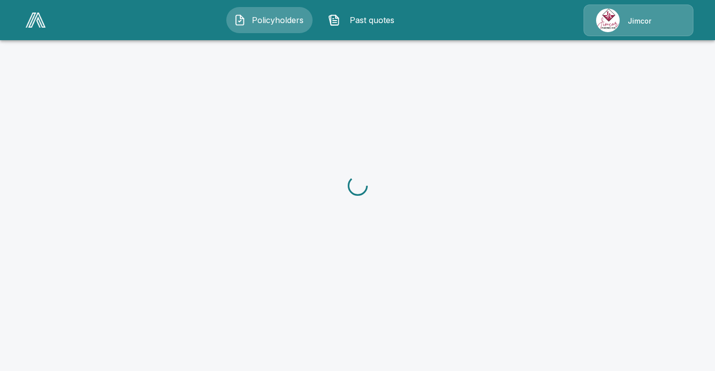
scroll to position [248, 0]
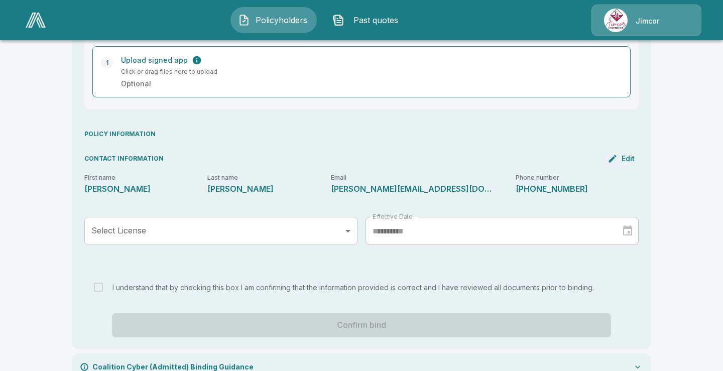
click at [346, 217] on body "**********" at bounding box center [361, 72] width 723 height 640
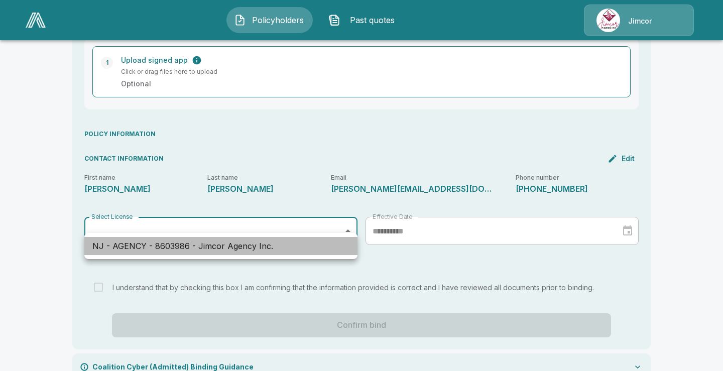
click at [233, 249] on li "NJ - AGENCY - 8603986 - Jimcor Agency Inc." at bounding box center [220, 246] width 273 height 18
type input "*******"
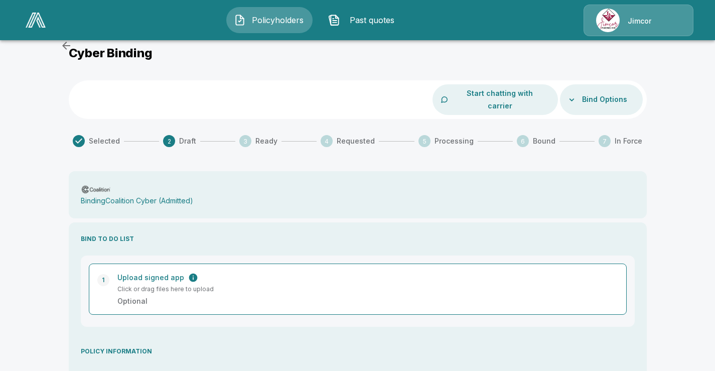
scroll to position [0, 0]
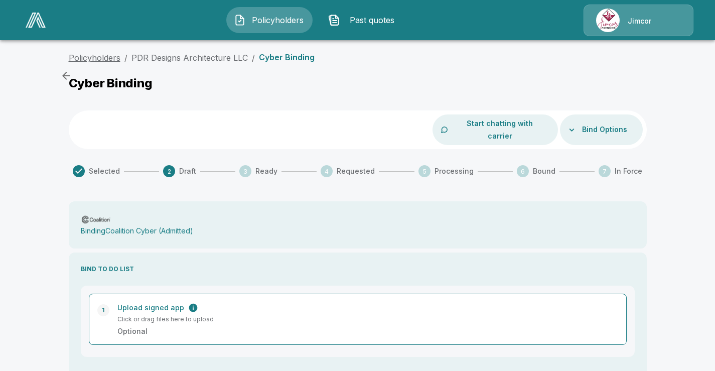
click at [92, 58] on link "Policyholders" at bounding box center [95, 58] width 52 height 10
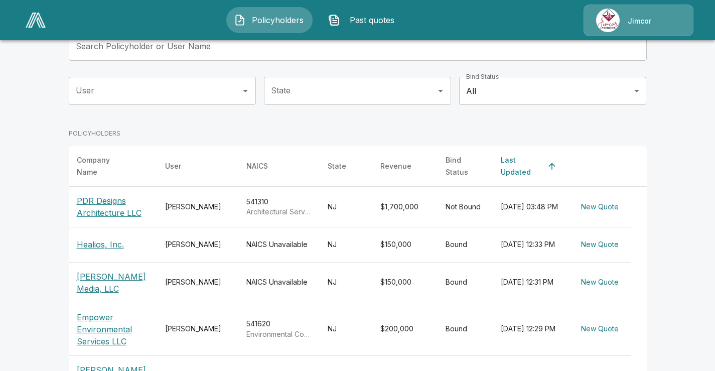
scroll to position [100, 0]
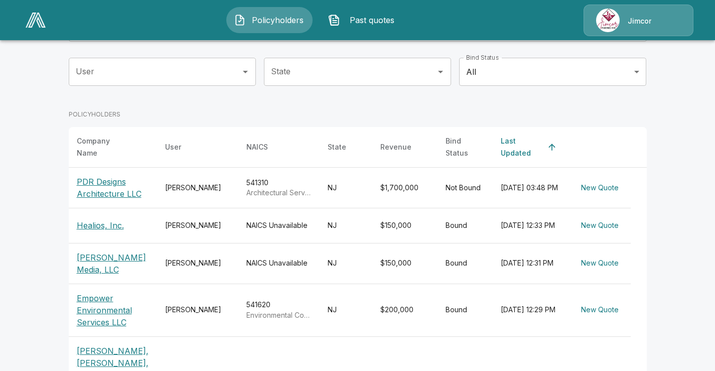
click at [99, 180] on p "PDR Designs Architecture LLC" at bounding box center [113, 188] width 72 height 24
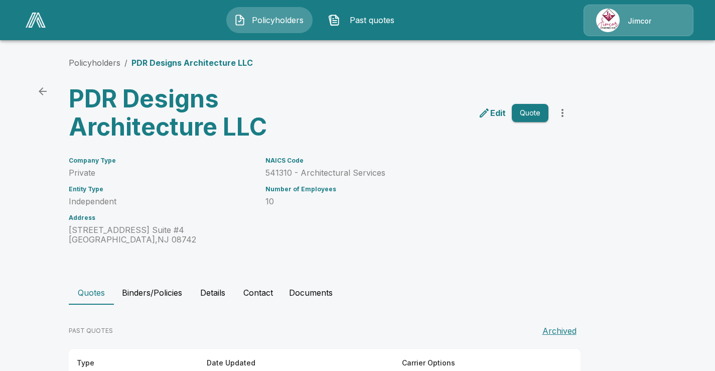
click at [420, 237] on div "NAICS Code 541310 - Architectural Services Number of Employees 10" at bounding box center [401, 194] width 295 height 99
click at [513, 186] on h6 "Number of Employees" at bounding box center [407, 189] width 283 height 7
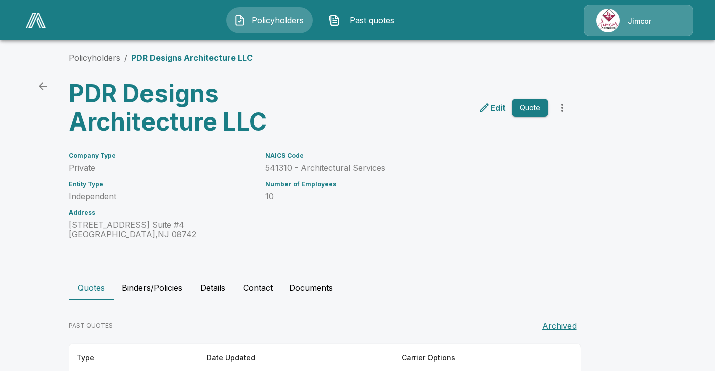
scroll to position [37, 0]
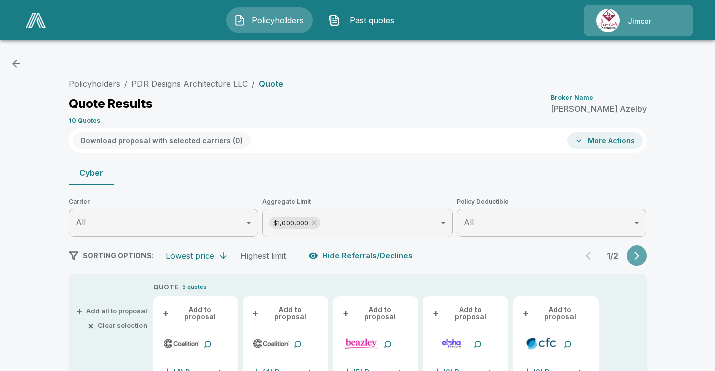
click at [639, 254] on icon "button" at bounding box center [637, 256] width 10 height 10
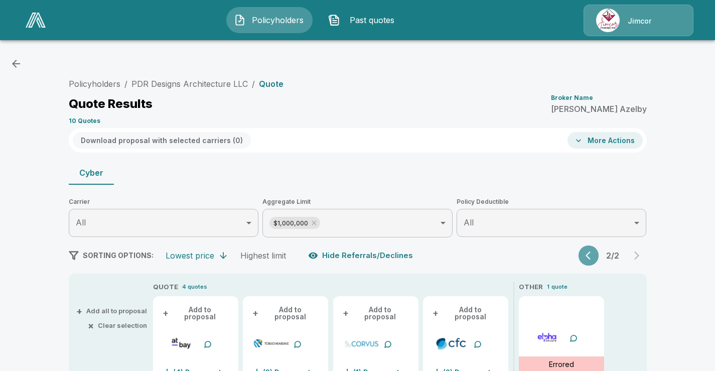
click at [590, 254] on icon "button" at bounding box center [591, 256] width 10 height 10
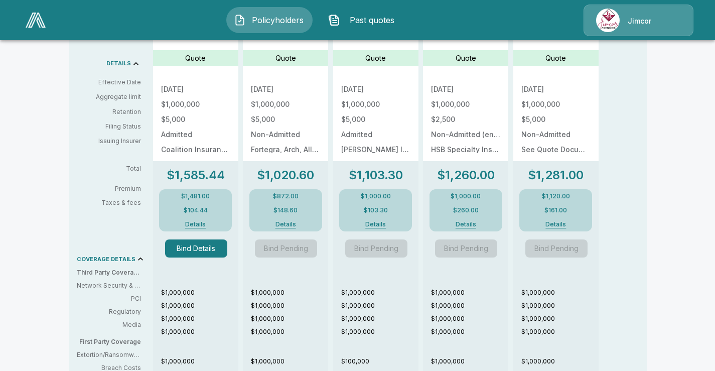
scroll to position [298, 0]
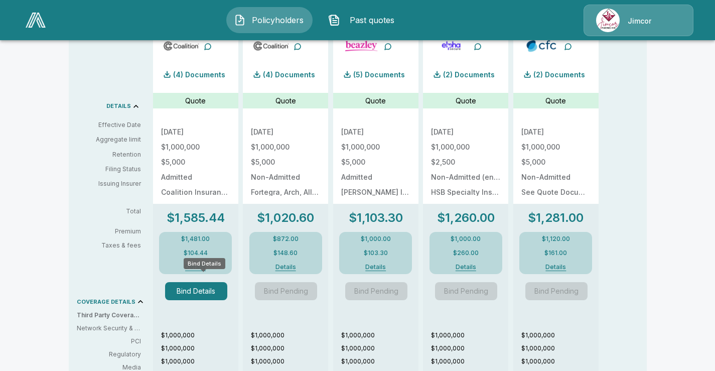
click at [198, 285] on button "Bind Details" at bounding box center [196, 291] width 62 height 18
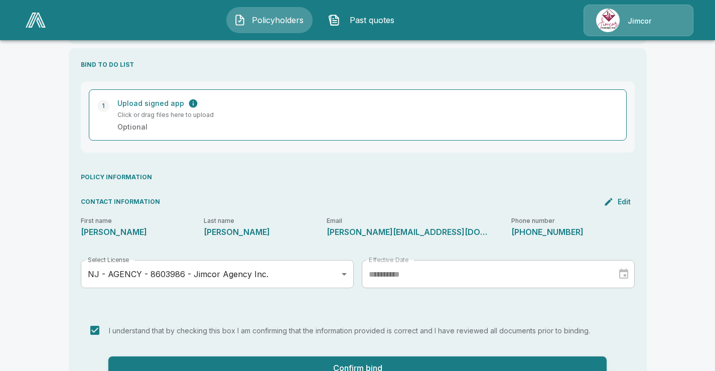
scroll to position [206, 0]
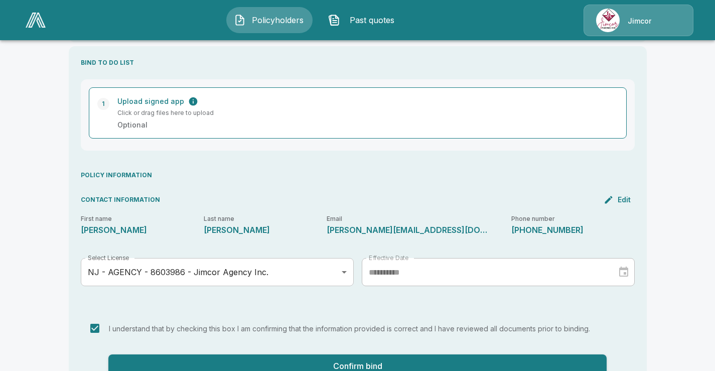
click at [357, 356] on button "Confirm bind" at bounding box center [357, 366] width 499 height 24
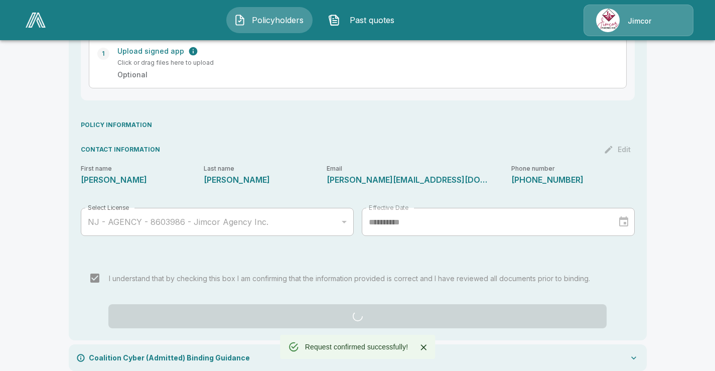
scroll to position [129, 0]
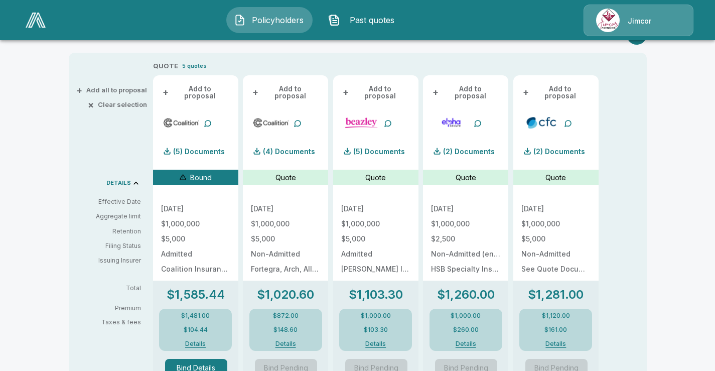
scroll to position [251, 0]
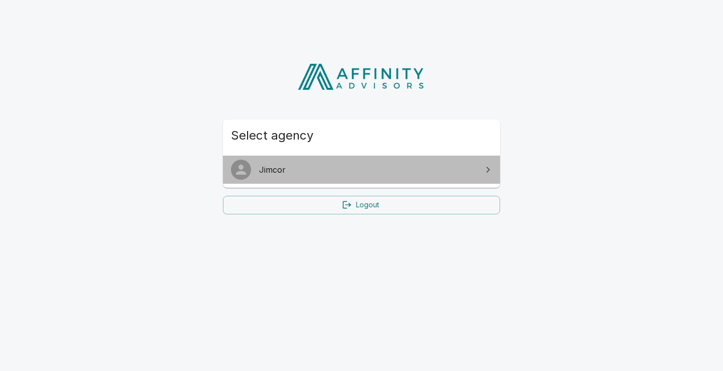
click at [286, 171] on span "Jimcor" at bounding box center [367, 170] width 217 height 12
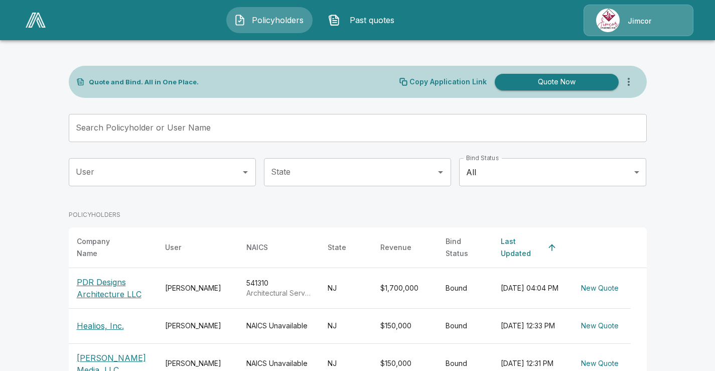
click at [631, 79] on icon "more" at bounding box center [629, 82] width 12 height 12
click at [633, 80] on icon "more" at bounding box center [629, 82] width 12 height 12
